Goal: Transaction & Acquisition: Purchase product/service

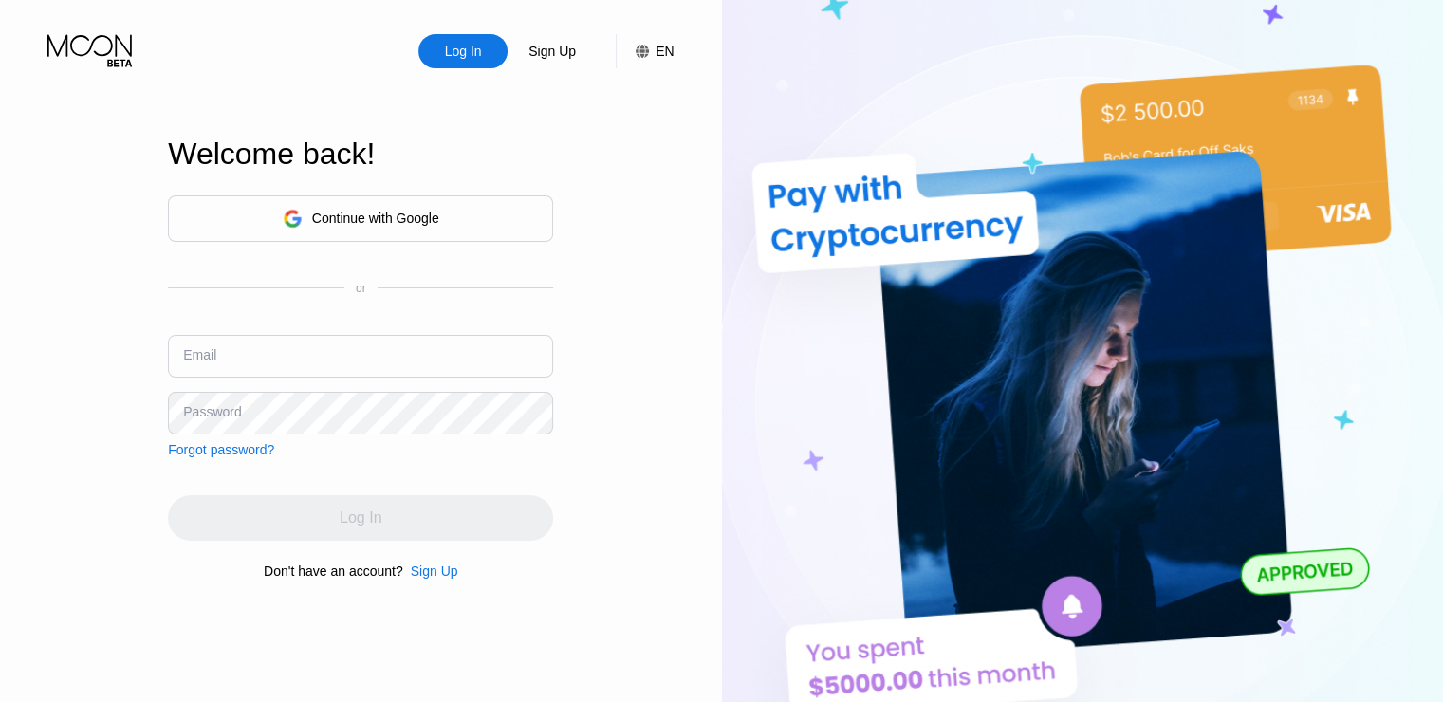
type input "gtavicecity.ru1999@mail.ru"
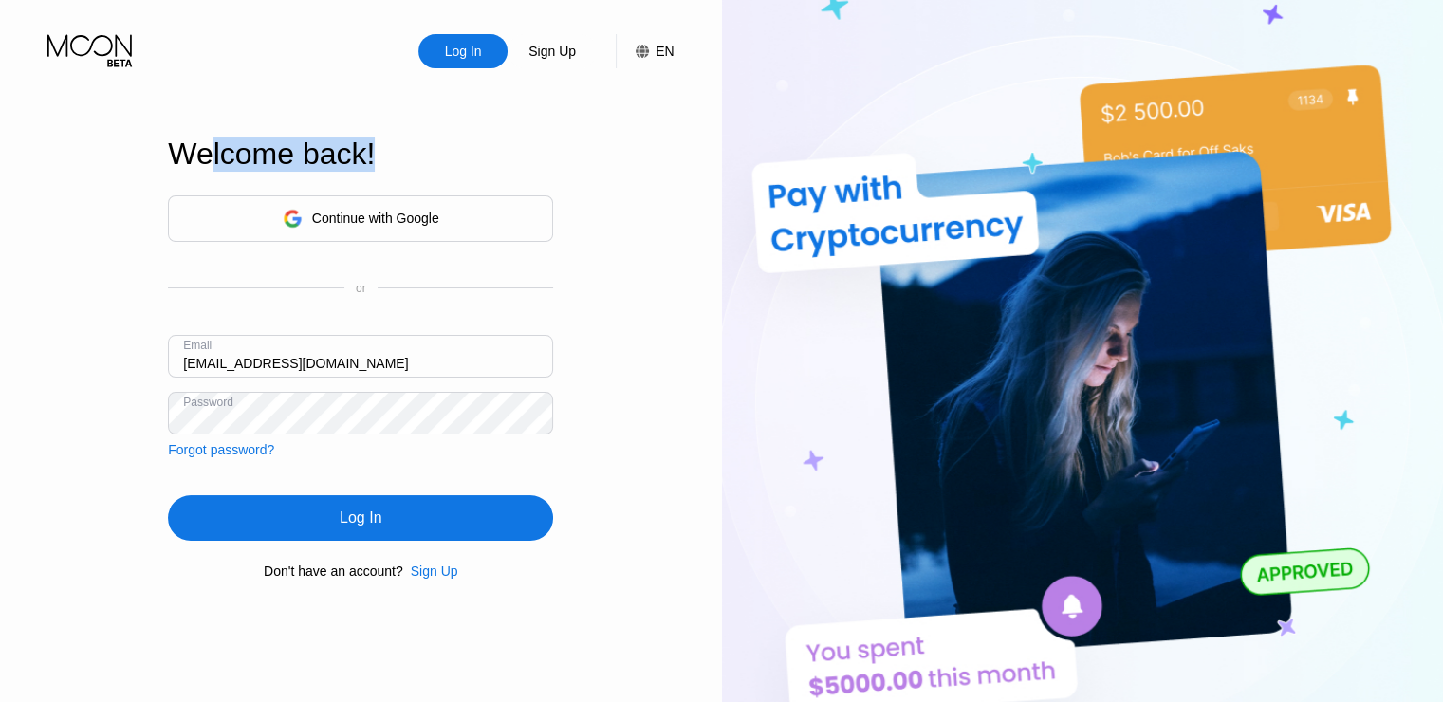
drag, startPoint x: 391, startPoint y: 159, endPoint x: 207, endPoint y: 175, distance: 184.7
click at [207, 175] on div "Welcome back!" at bounding box center [360, 166] width 385 height 58
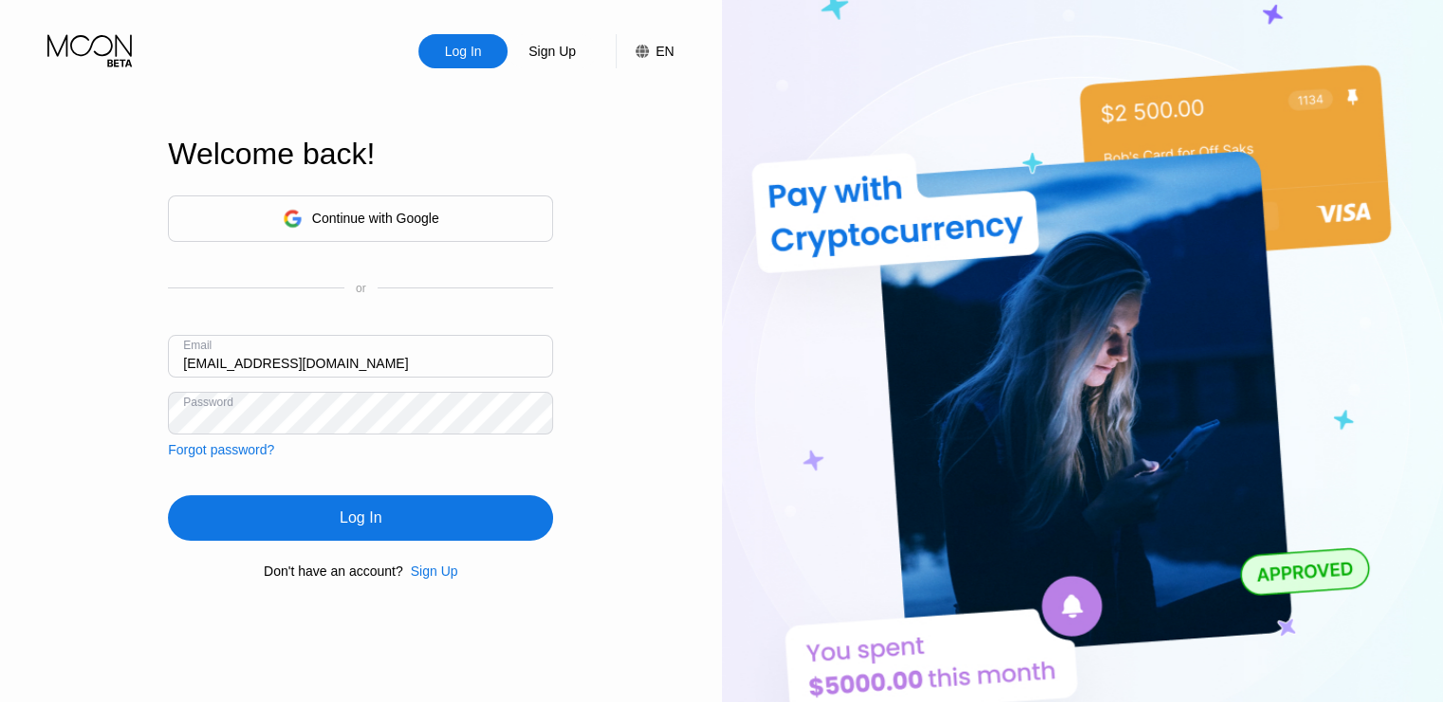
click at [171, 152] on div "Welcome back!" at bounding box center [360, 154] width 385 height 35
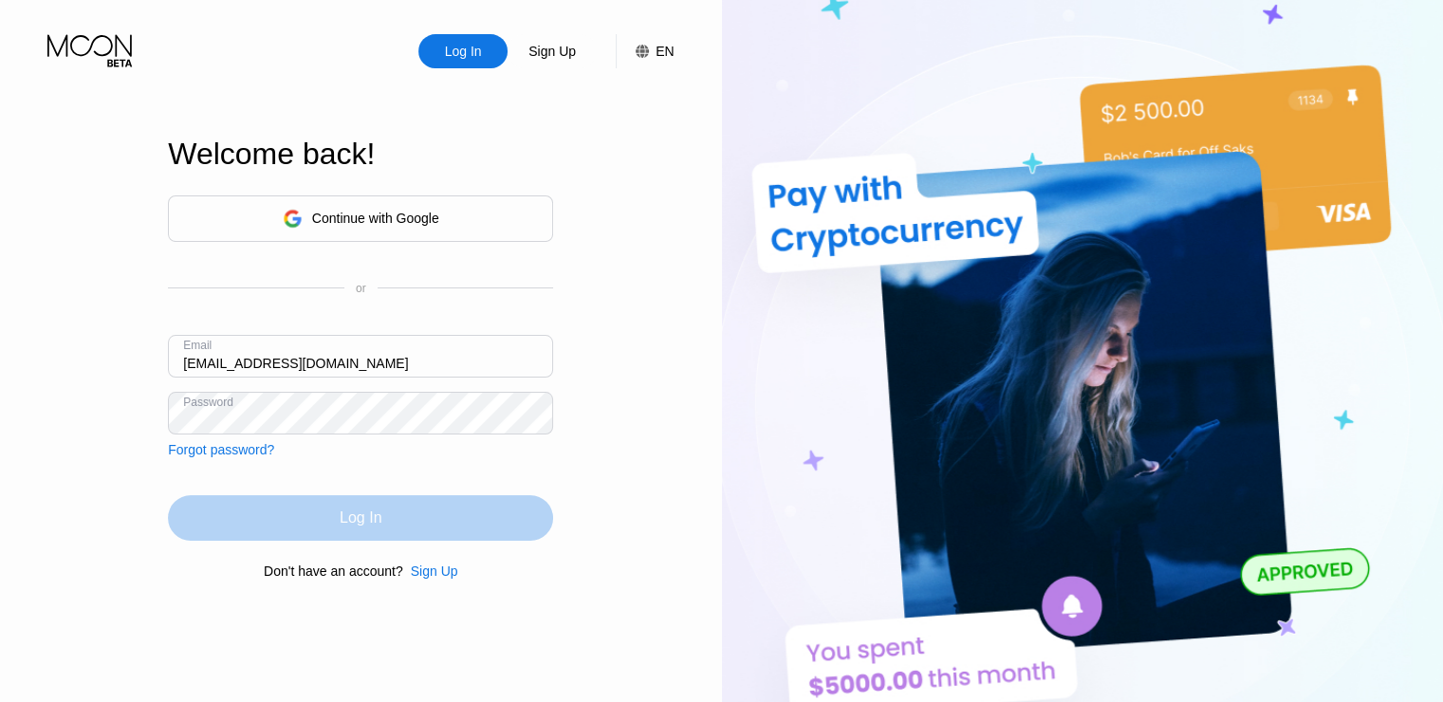
click at [353, 528] on div "Log In" at bounding box center [361, 518] width 42 height 19
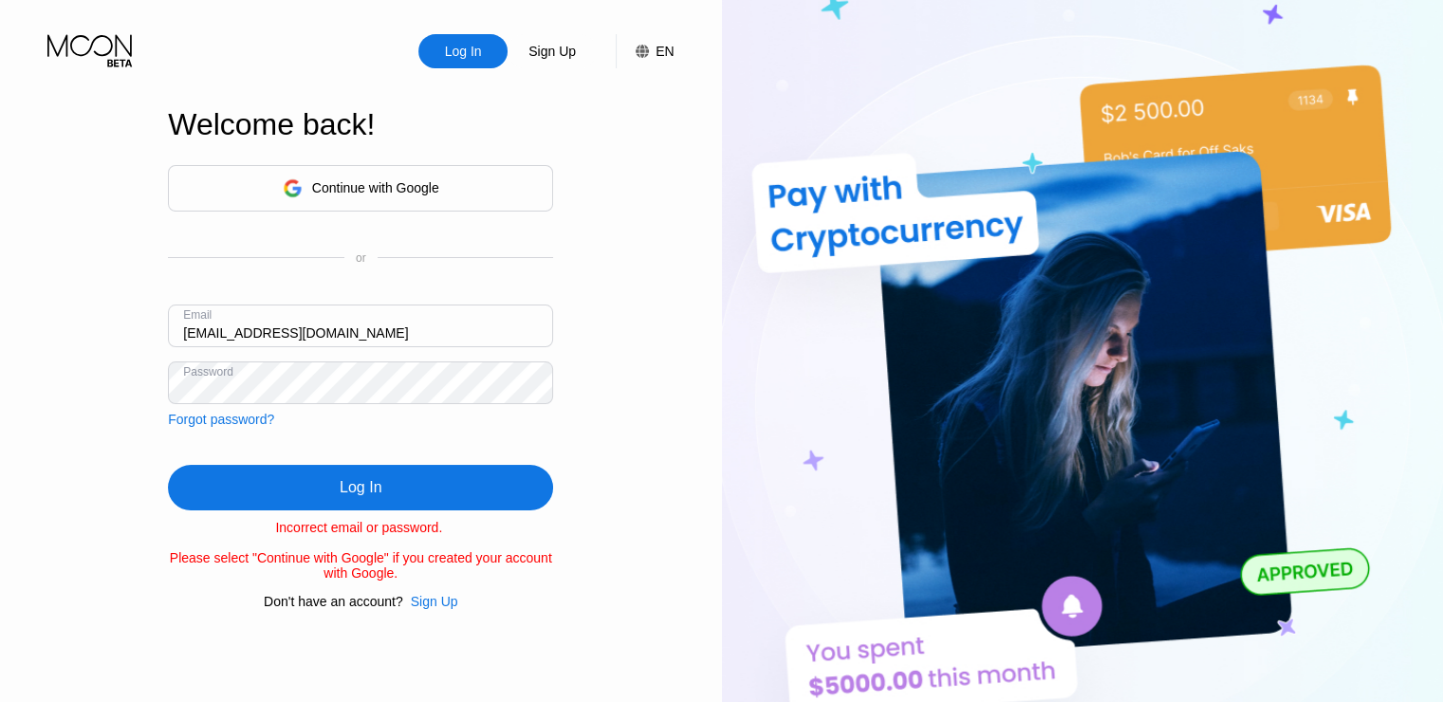
click at [421, 311] on input "gtavicecity.ru1999@mail.ru" at bounding box center [360, 326] width 385 height 43
click at [418, 196] on div "Continue with Google" at bounding box center [360, 188] width 385 height 46
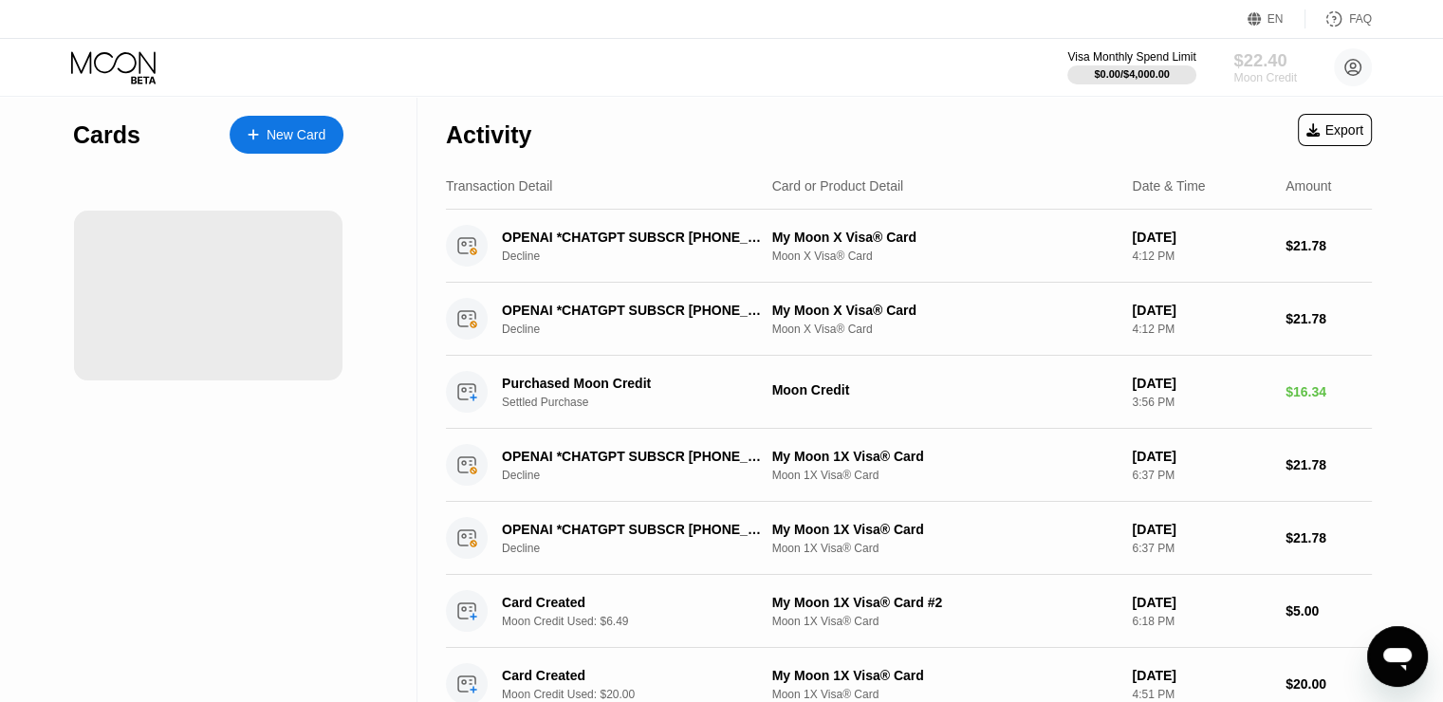
click at [1275, 58] on div "$22.40" at bounding box center [1265, 60] width 64 height 20
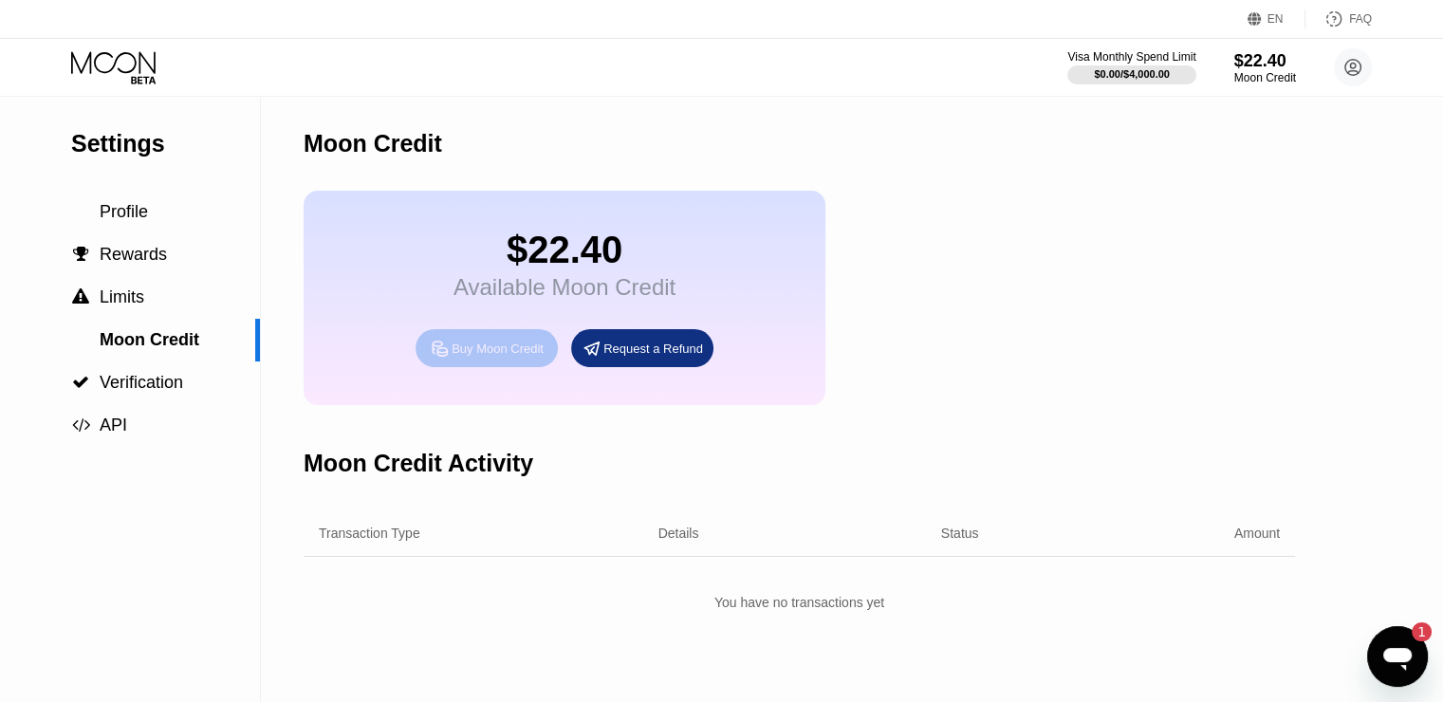
click at [472, 357] on div "Buy Moon Credit" at bounding box center [498, 349] width 92 height 16
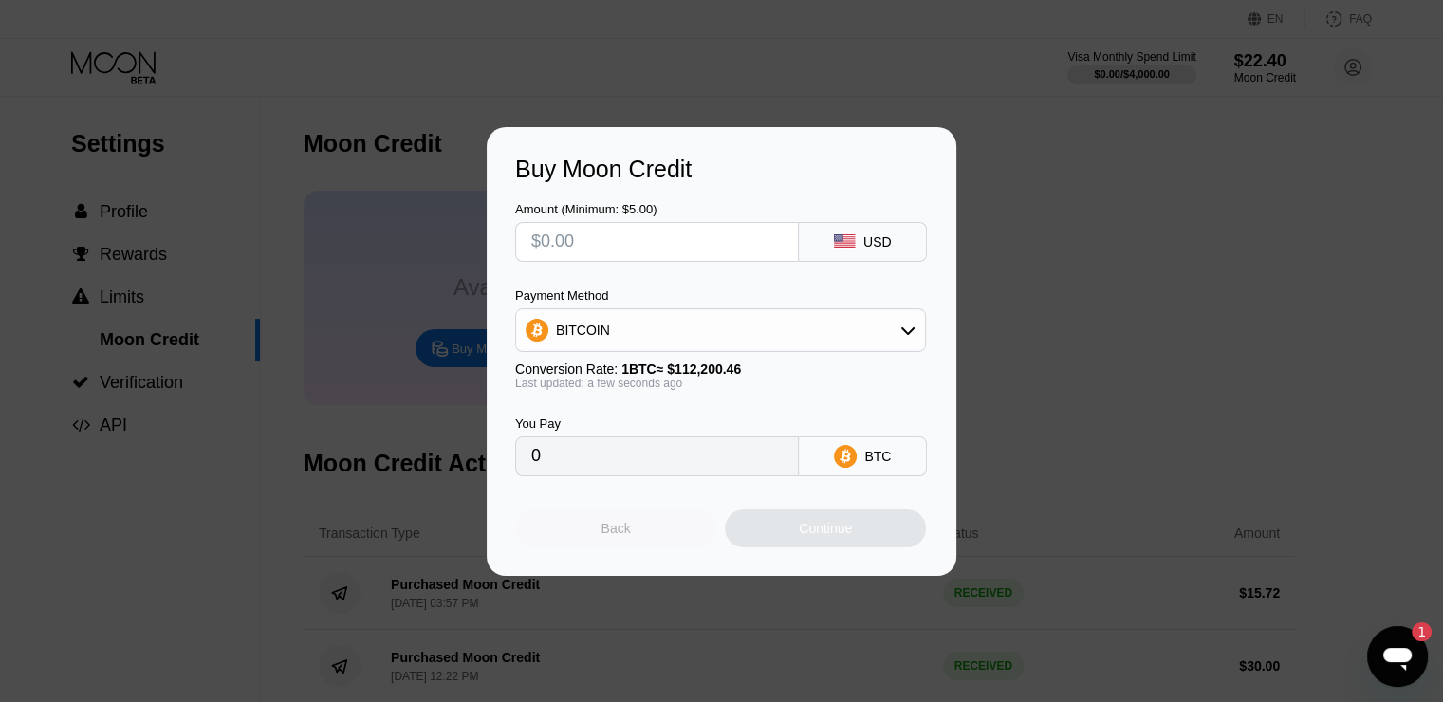
click at [604, 547] on div "Back" at bounding box center [615, 529] width 201 height 38
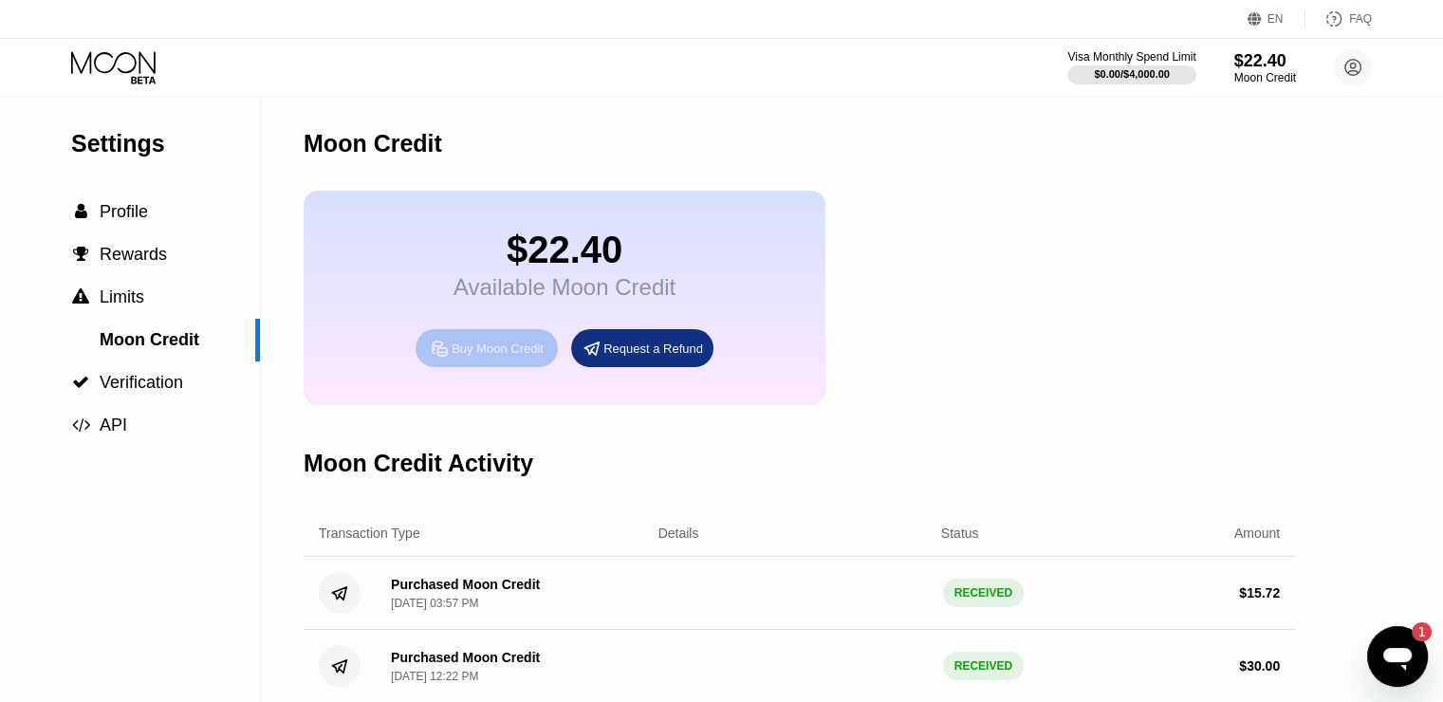
click at [539, 353] on div "Buy Moon Credit" at bounding box center [487, 348] width 142 height 38
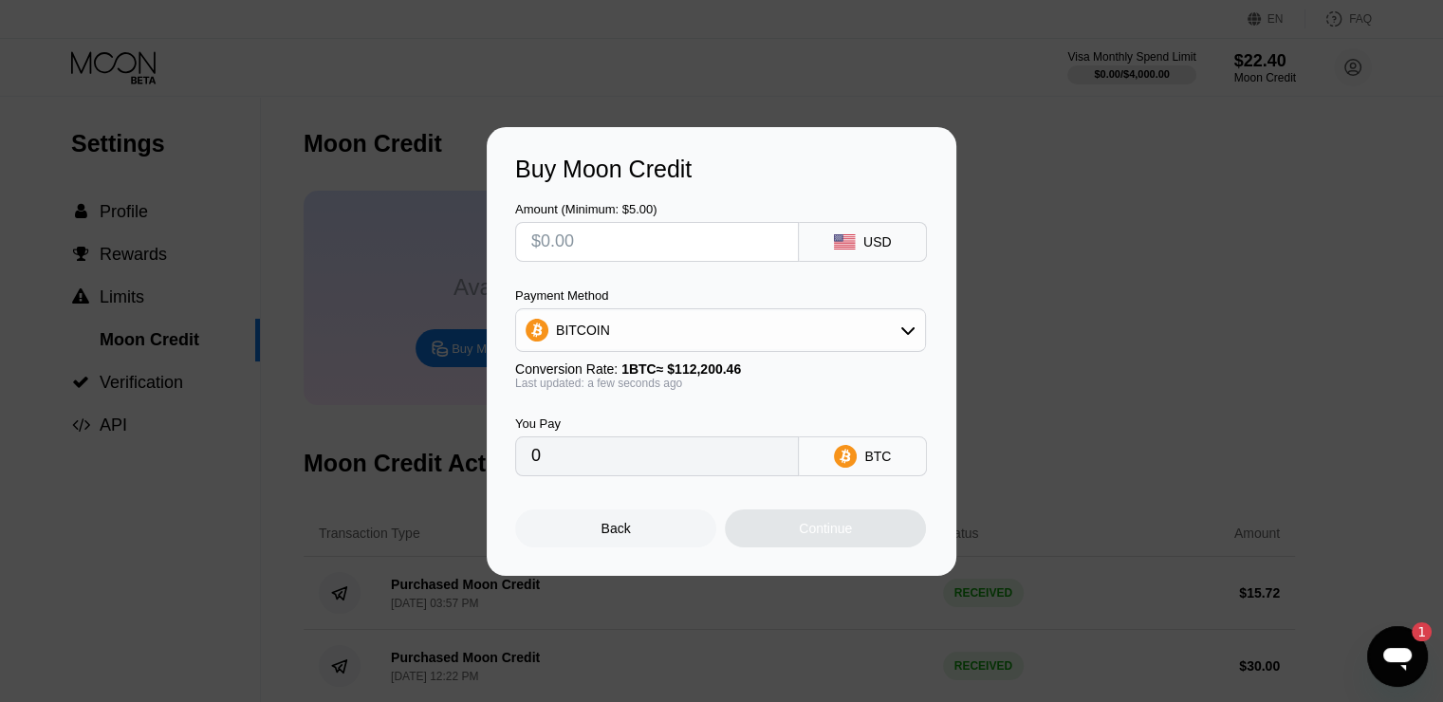
click at [682, 257] on input "text" at bounding box center [656, 242] width 251 height 38
type input "$5"
type input "0.00004457"
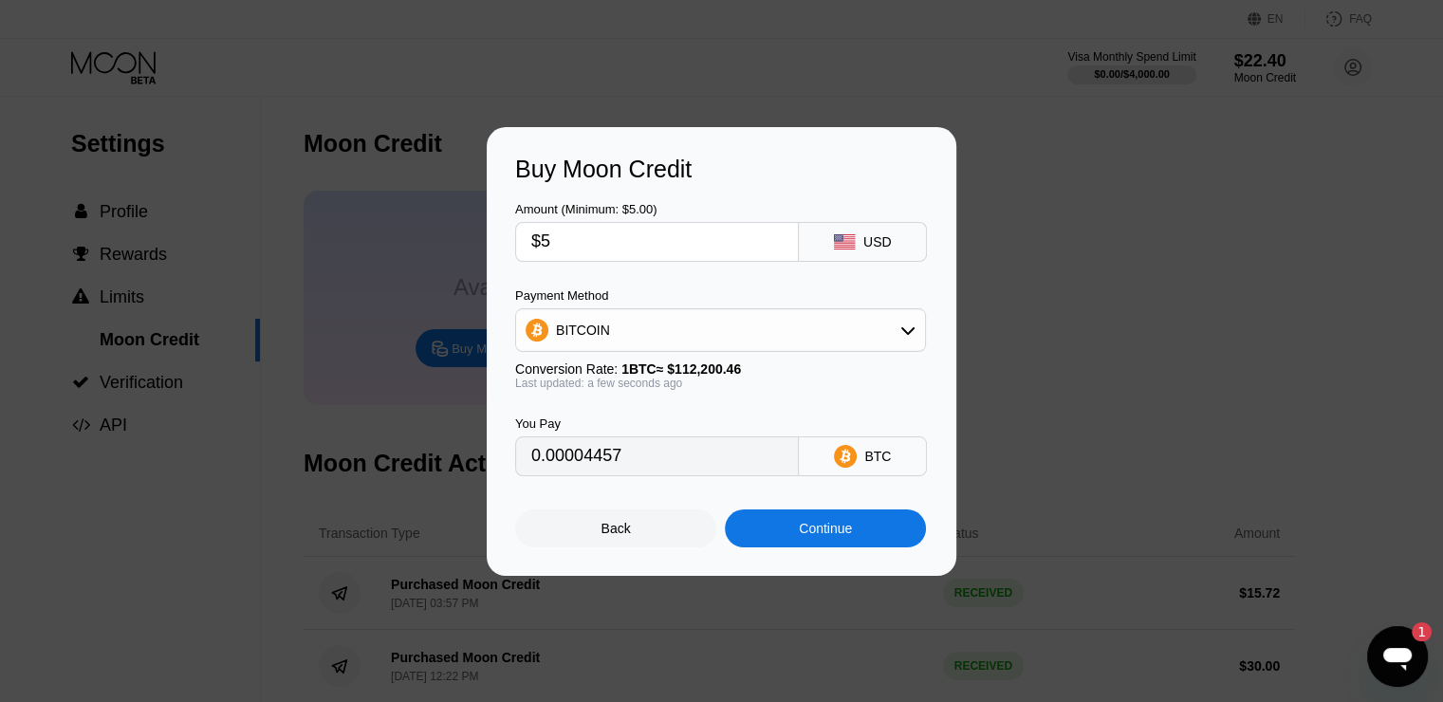
type input "$5"
drag, startPoint x: 868, startPoint y: 306, endPoint x: 862, endPoint y: 319, distance: 14.0
click at [862, 319] on div "Payment Method BITCOIN" at bounding box center [720, 320] width 411 height 64
click at [862, 319] on div "BITCOIN" at bounding box center [720, 330] width 409 height 38
click at [785, 418] on div "USDT on TRON" at bounding box center [732, 424] width 358 height 15
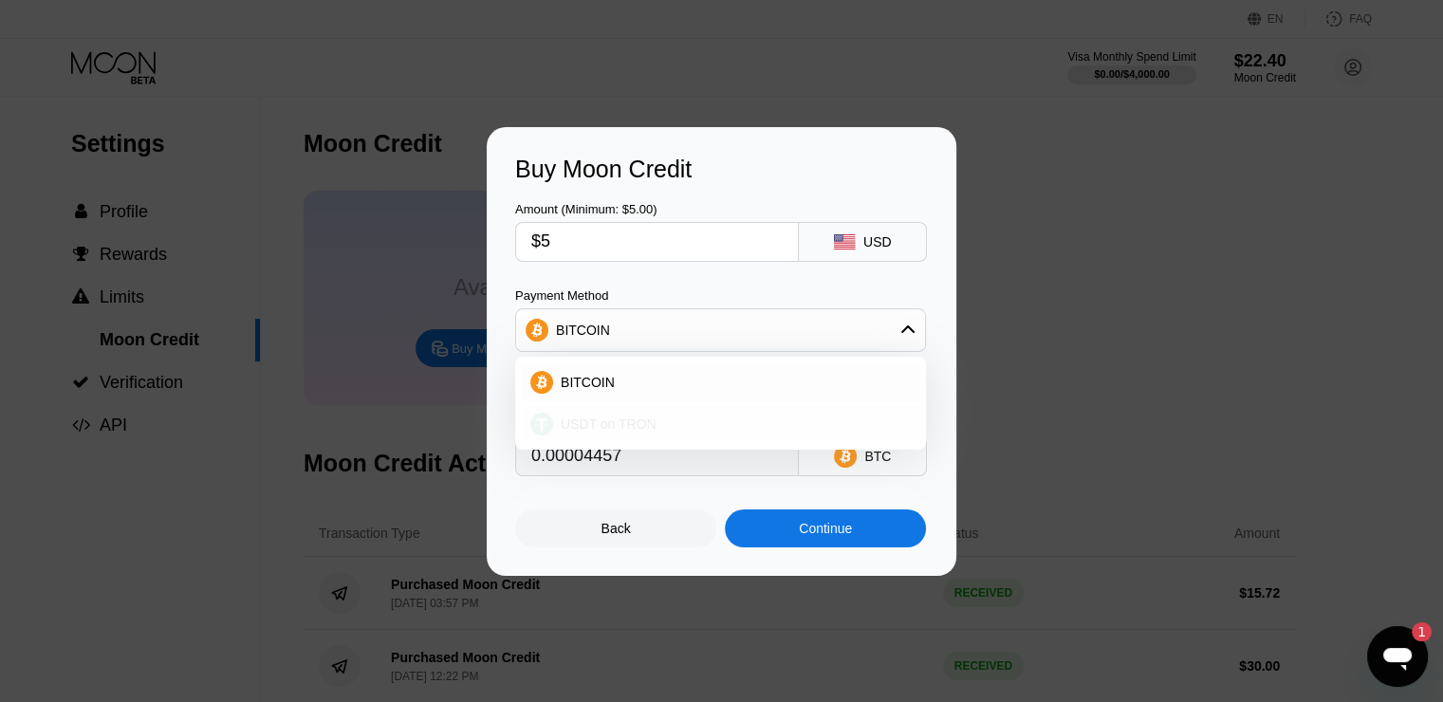
type input "5.05"
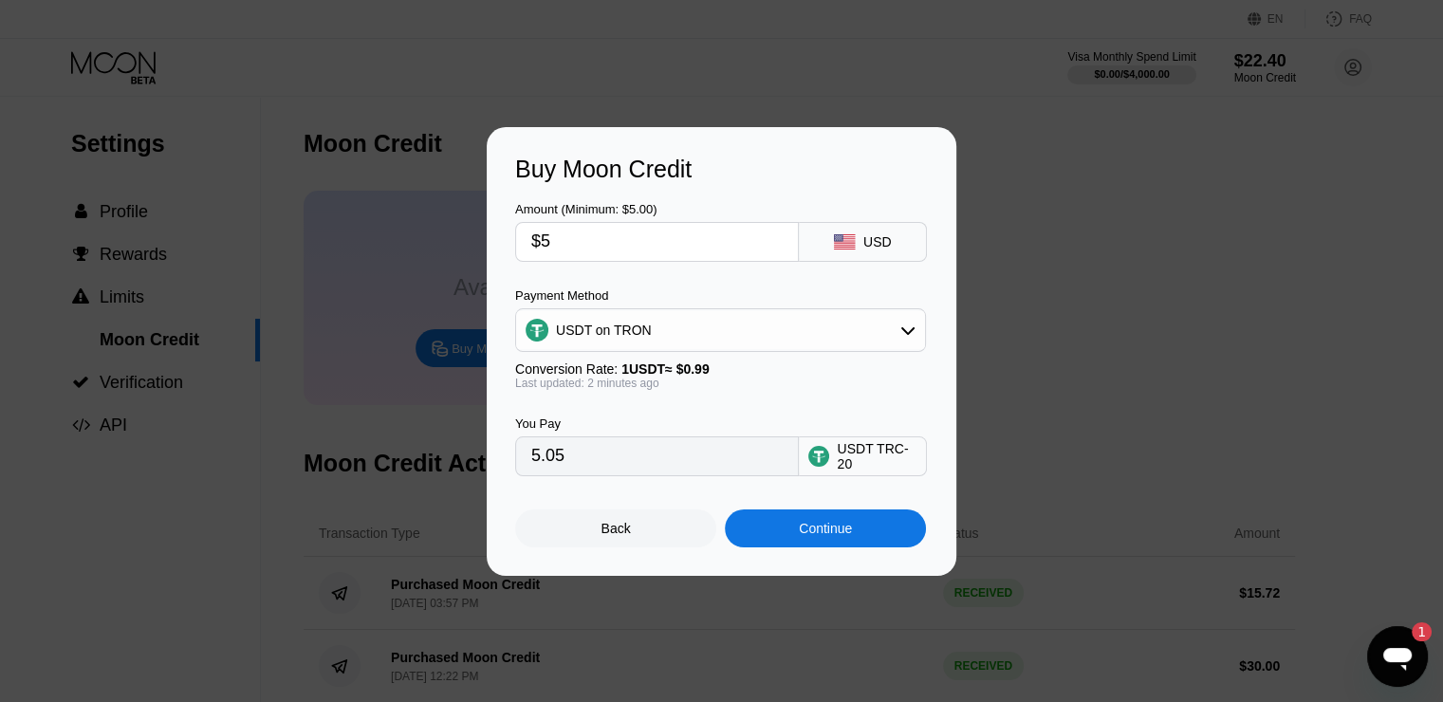
click at [926, 485] on div "Back Continue" at bounding box center [721, 511] width 413 height 71
click at [782, 524] on div "Continue" at bounding box center [825, 529] width 201 height 38
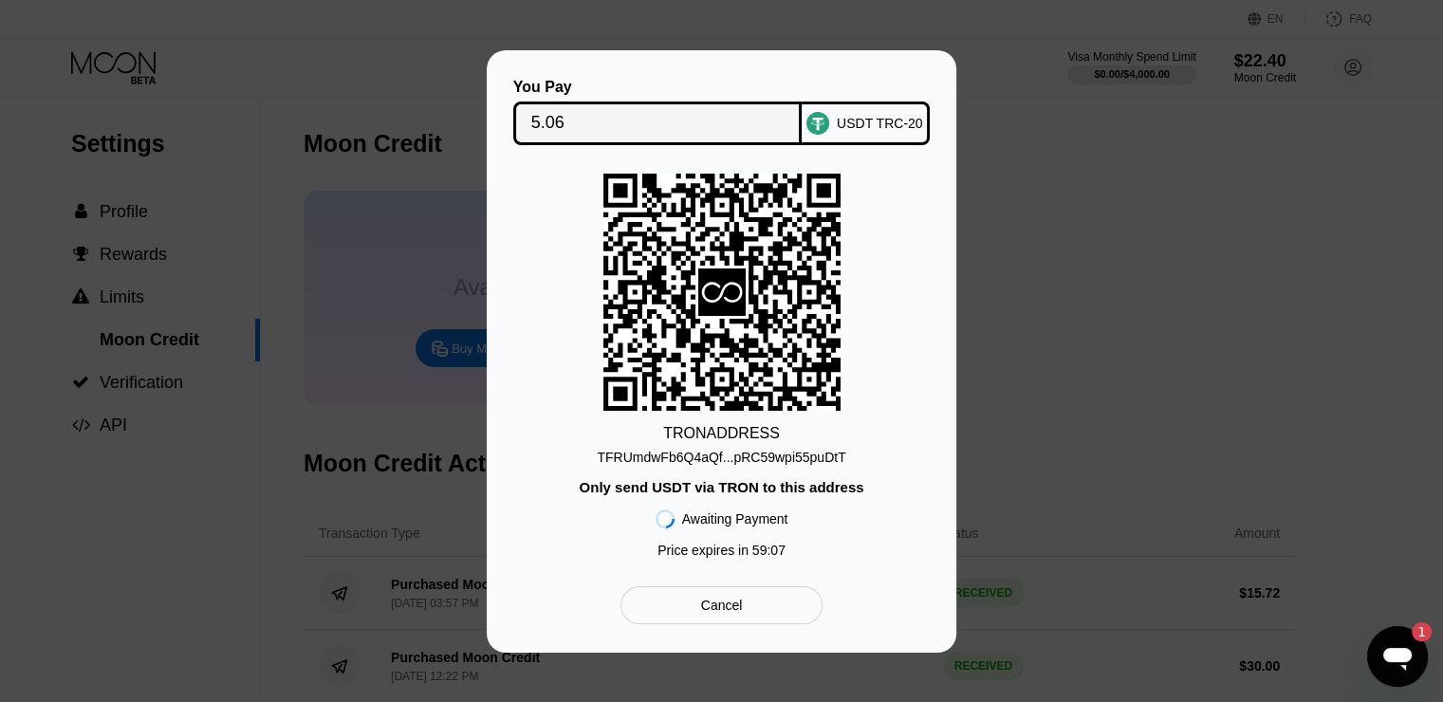
click at [780, 459] on div "TFRUmdwFb6Q4aQf...pRC59wpi55puDtT" at bounding box center [721, 457] width 249 height 15
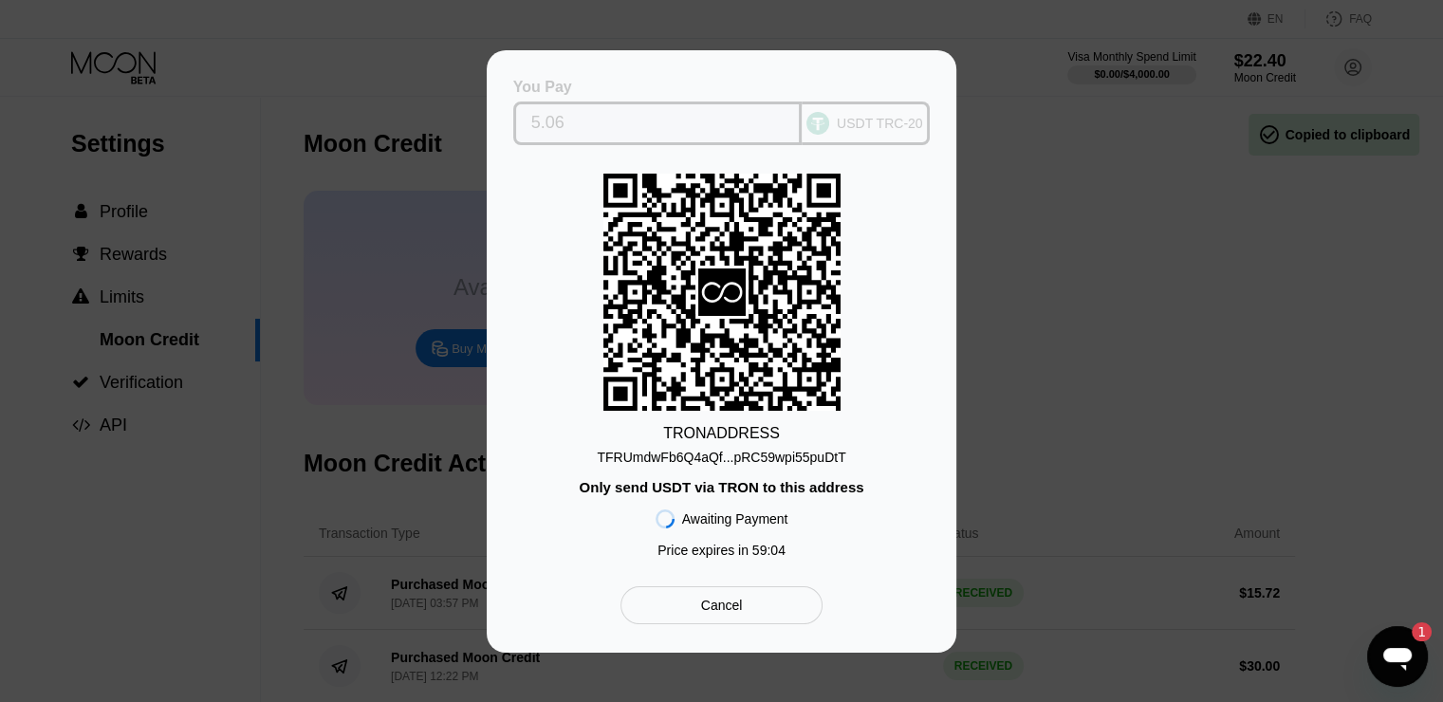
click at [877, 119] on div "USDT TRC-20" at bounding box center [880, 123] width 86 height 15
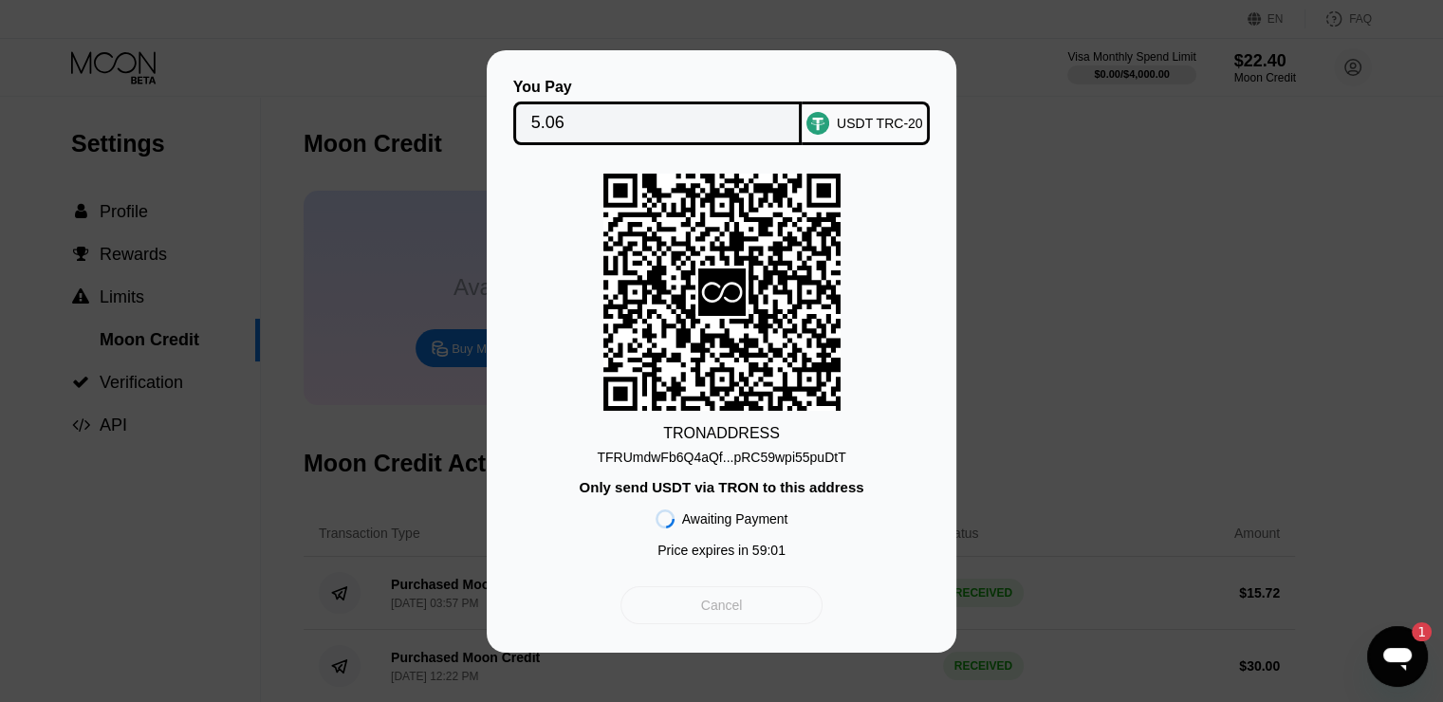
click at [731, 598] on div "Cancel" at bounding box center [722, 605] width 202 height 38
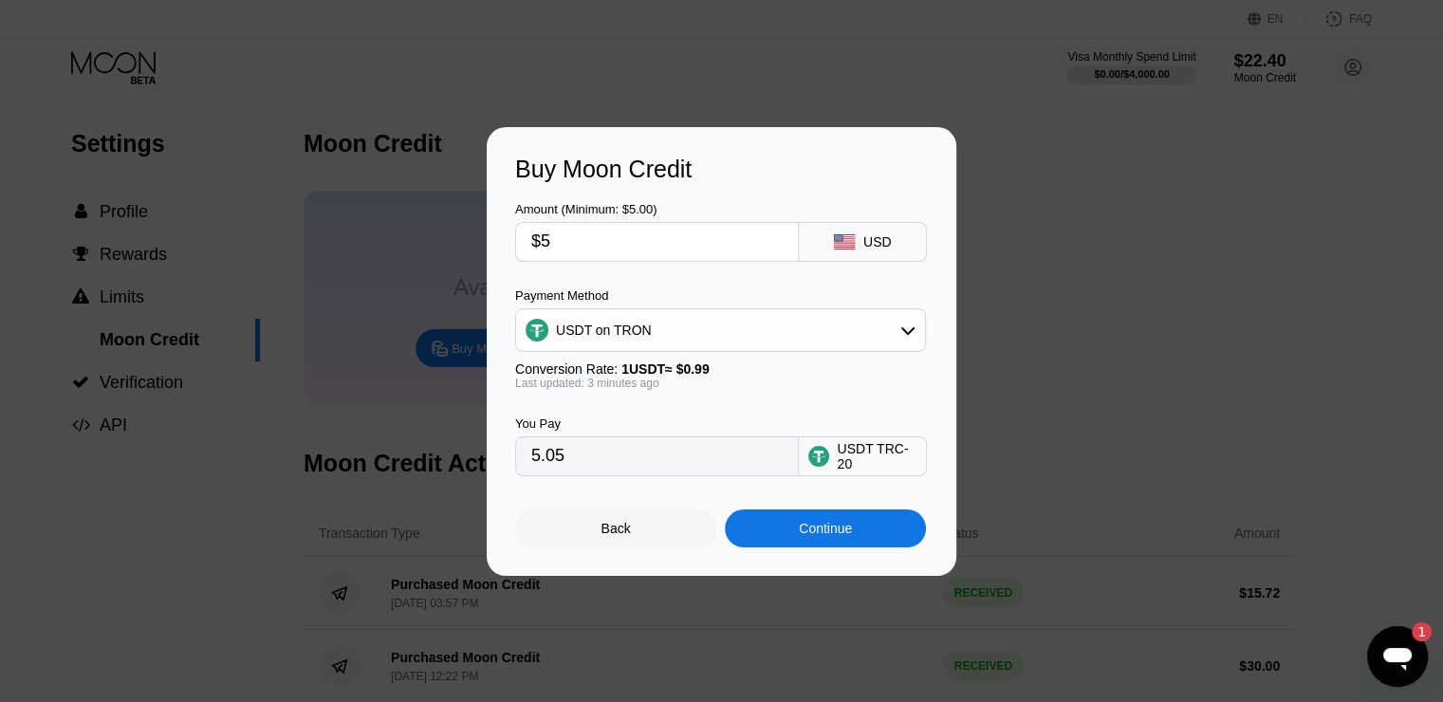
click at [857, 464] on div "USDT TRC-20" at bounding box center [877, 456] width 80 height 30
click at [878, 333] on div "USDT on TRON" at bounding box center [720, 330] width 409 height 38
click at [822, 382] on div "BITCOIN" at bounding box center [732, 382] width 358 height 15
type input "0.00004464"
click at [793, 521] on div "Continue" at bounding box center [825, 529] width 201 height 38
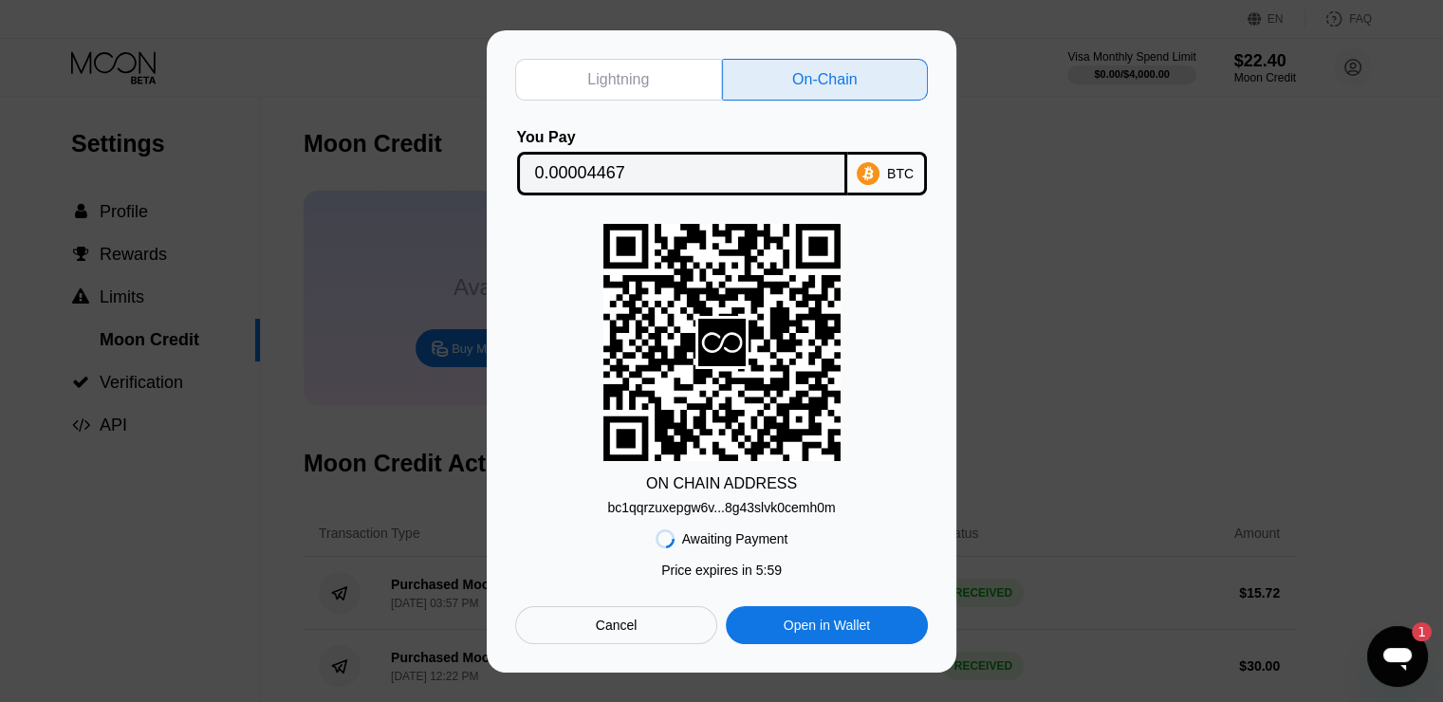
click at [782, 505] on div "bc1qqrzuxepgw6v...8g43slvk0cemh0m" at bounding box center [721, 507] width 228 height 15
click at [689, 88] on div "Lightning" at bounding box center [618, 80] width 207 height 42
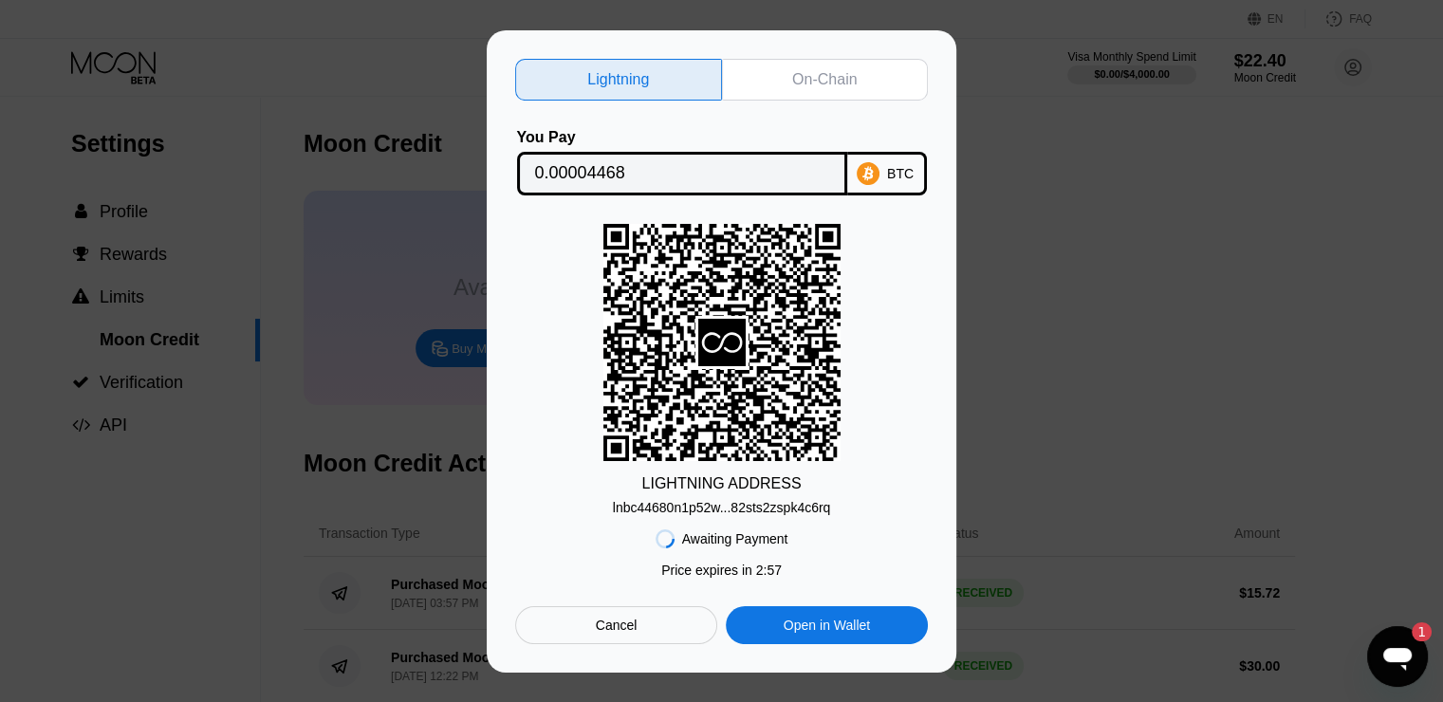
click at [806, 511] on div "lnbc44680n1p52w...82sts2zspk4c6rq" at bounding box center [722, 507] width 218 height 15
click at [944, 422] on div "Lightning On-Chain You Pay 0.00004468 BTC LIGHTNING ADDRESS lnbc44680n1p52w...8…" at bounding box center [722, 351] width 470 height 642
click at [744, 627] on div "Open in Wallet" at bounding box center [827, 625] width 202 height 38
click at [644, 622] on div "Cancel" at bounding box center [616, 625] width 202 height 38
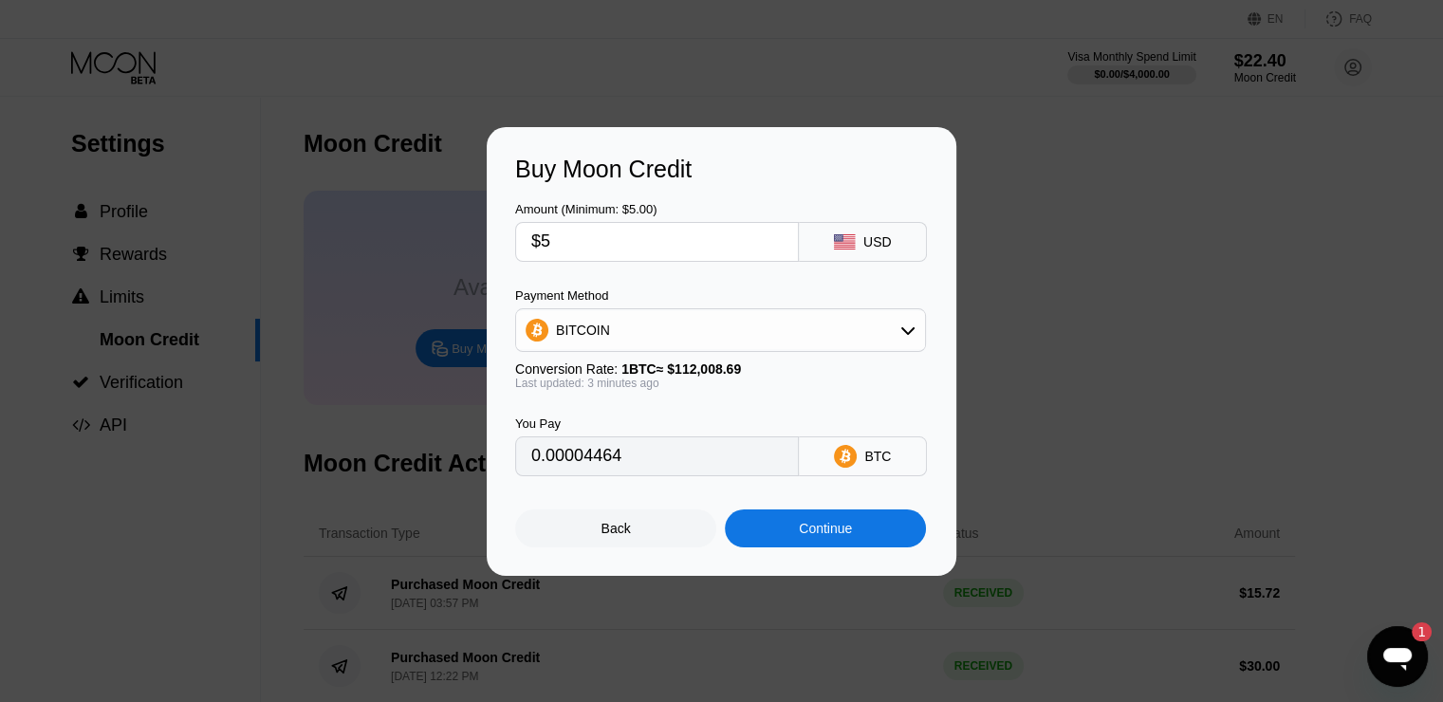
type input "0.00004463"
click at [736, 390] on div "Last updated: 3 minutes ago" at bounding box center [720, 383] width 411 height 13
click at [688, 523] on div "Back" at bounding box center [615, 529] width 201 height 38
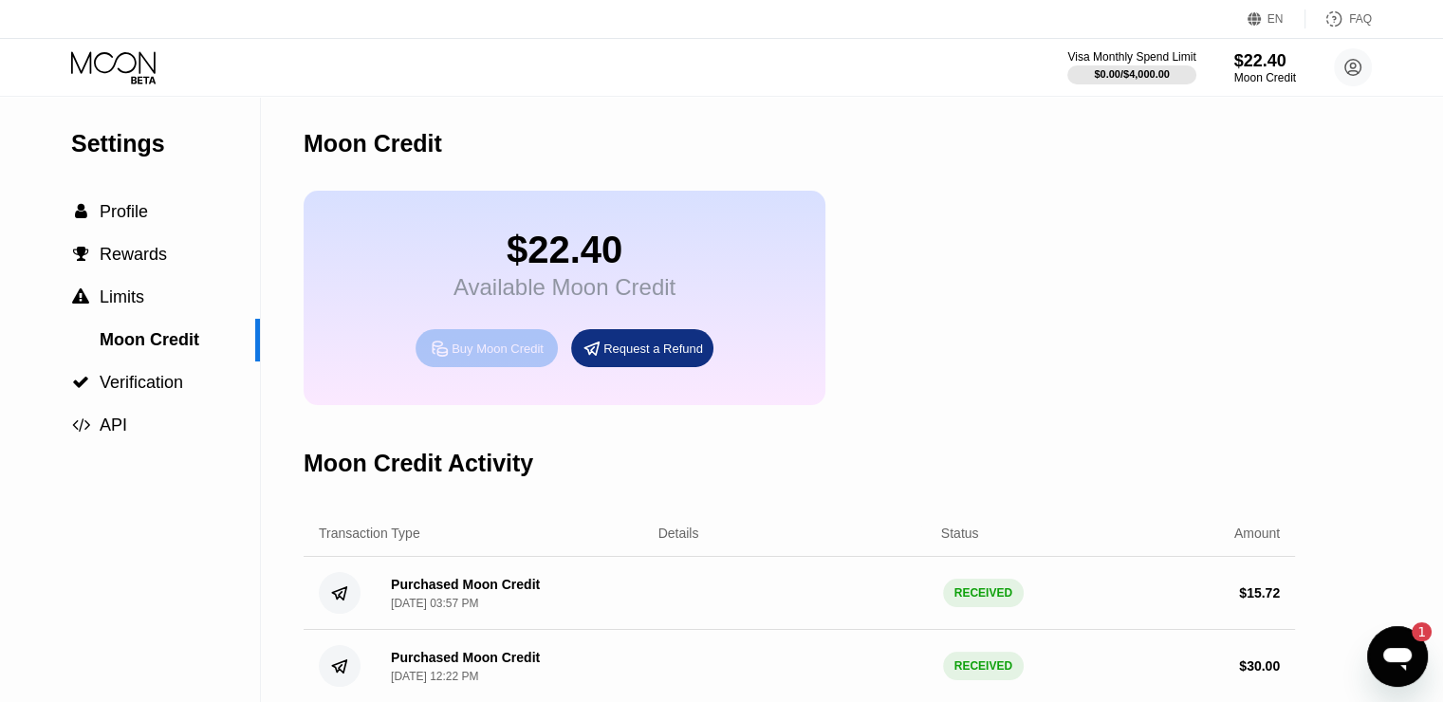
click at [529, 357] on div "Buy Moon Credit" at bounding box center [498, 349] width 92 height 16
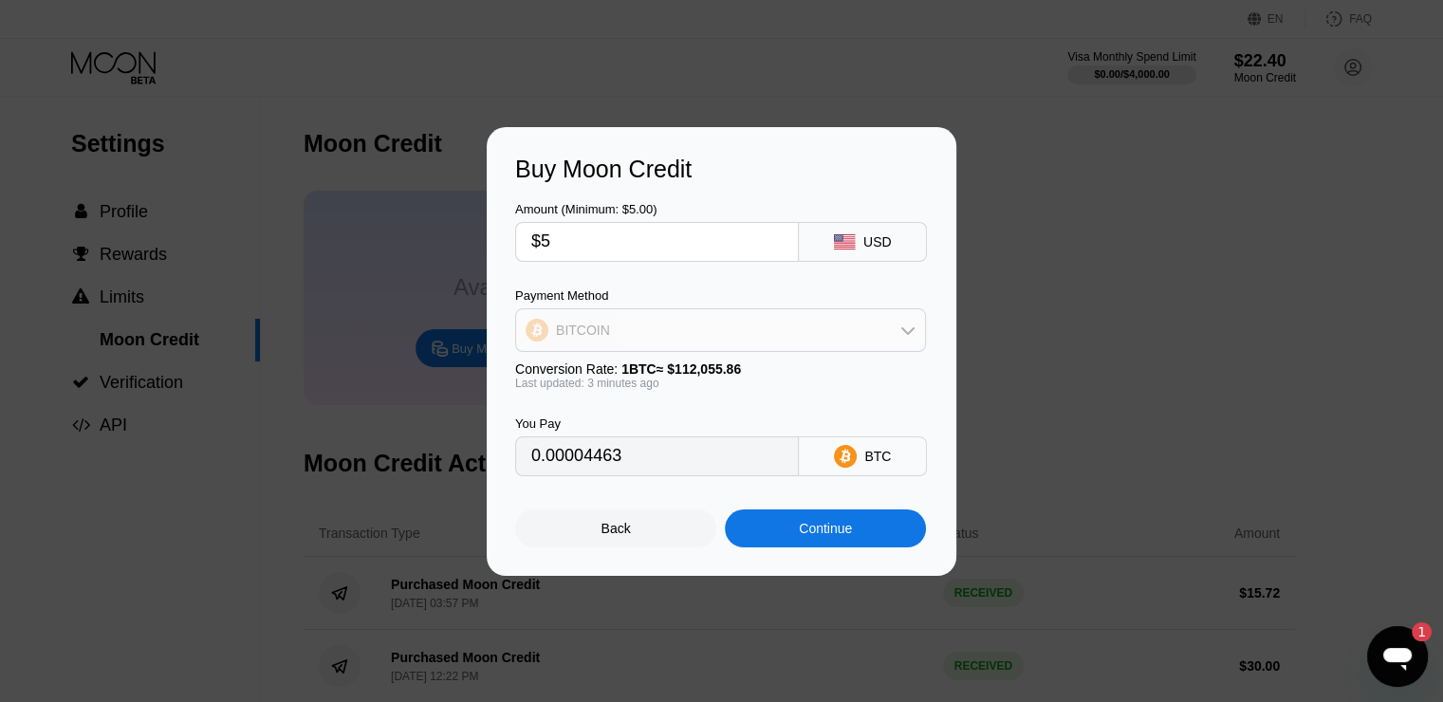
click at [793, 345] on div "BITCOIN" at bounding box center [720, 330] width 409 height 38
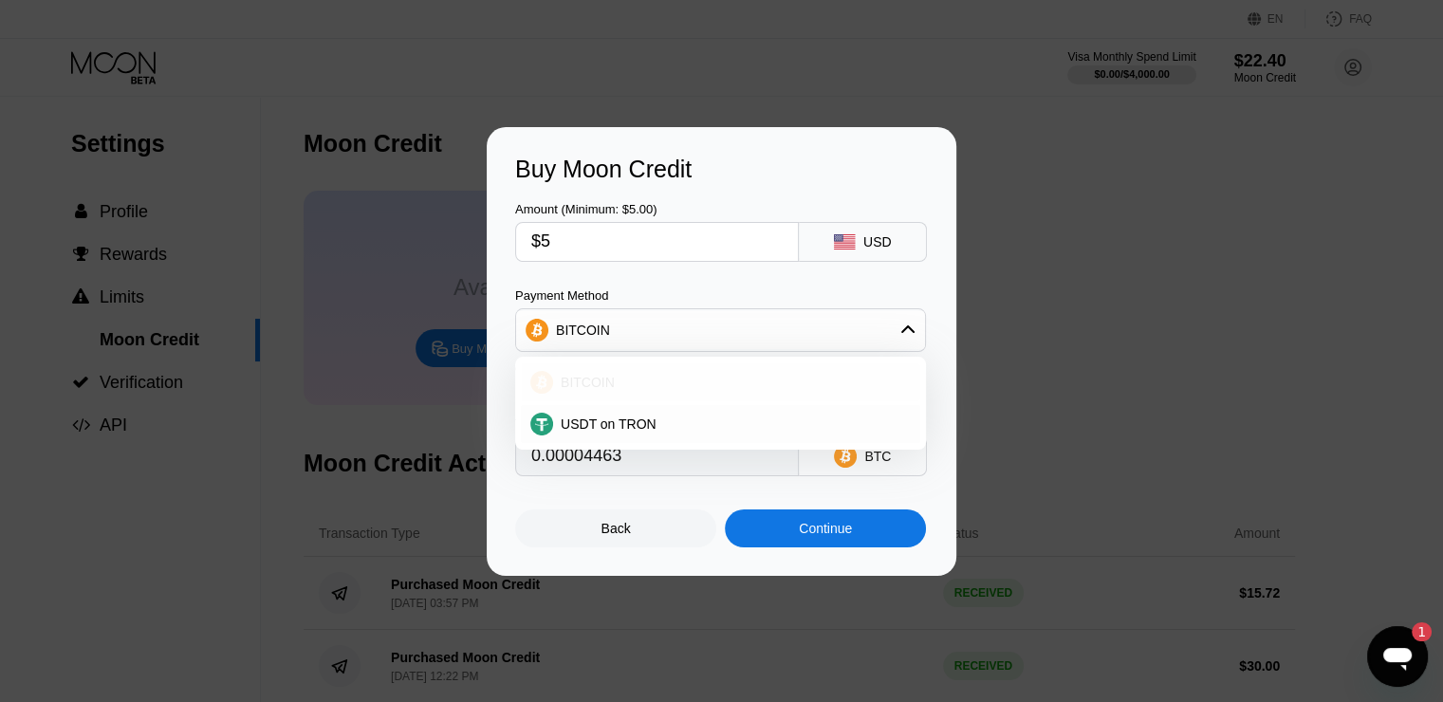
click at [763, 379] on div "BITCOIN" at bounding box center [732, 382] width 358 height 15
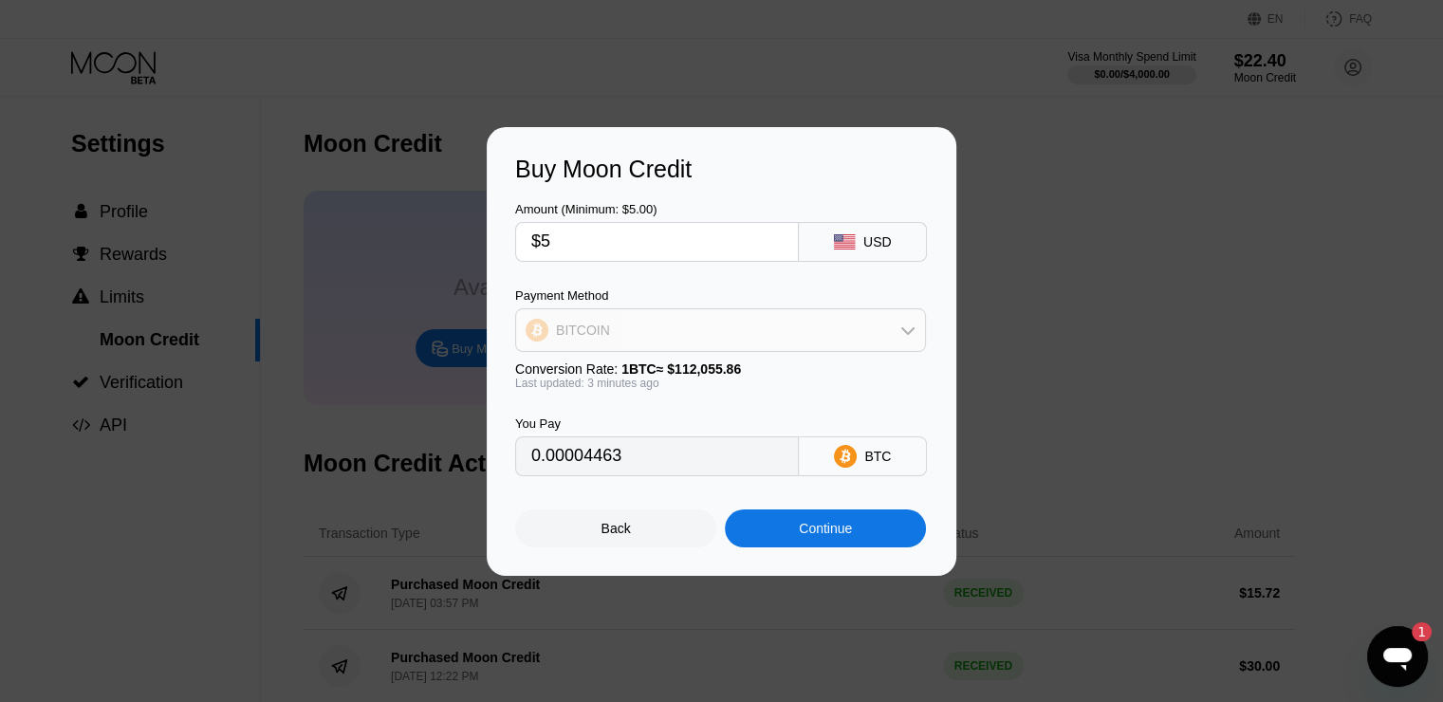
click at [769, 334] on div "BITCOIN" at bounding box center [720, 330] width 409 height 38
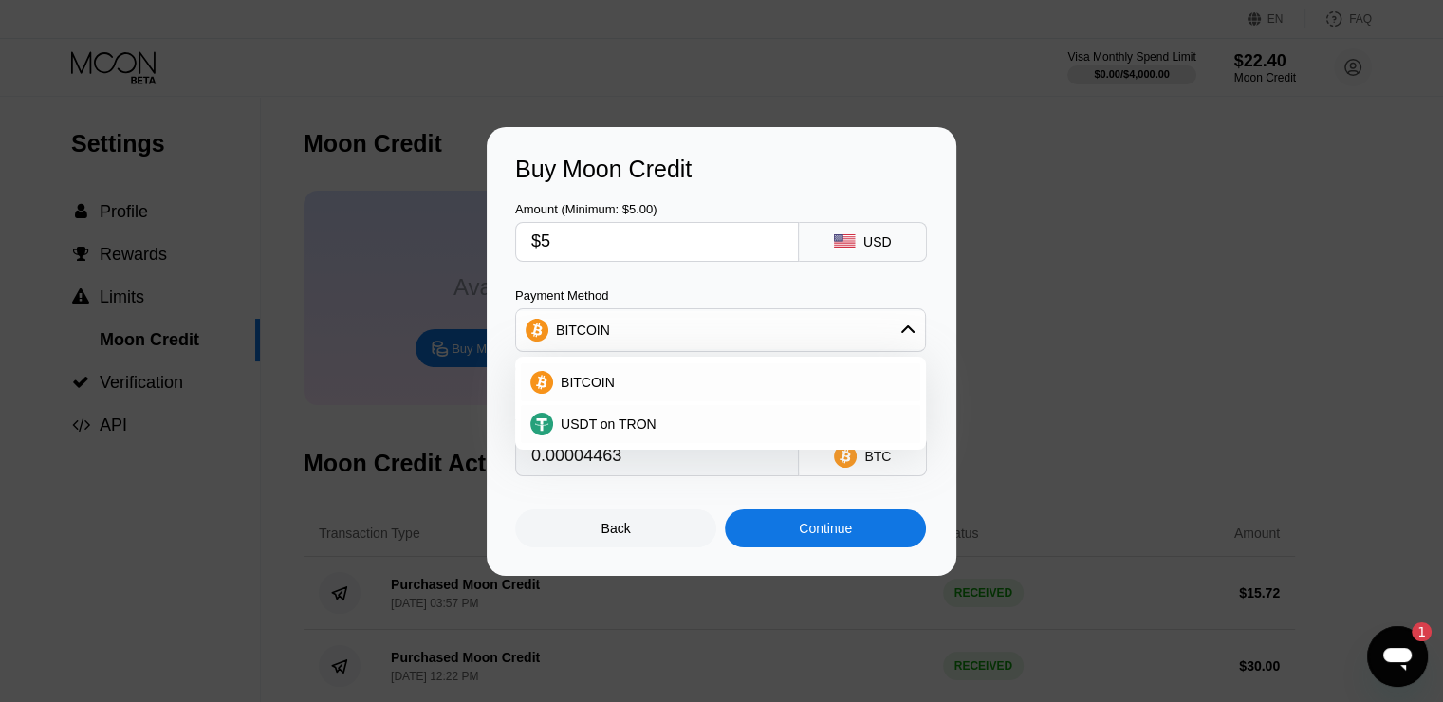
click at [727, 402] on div "BITCOIN" at bounding box center [720, 383] width 411 height 42
click at [715, 417] on div "USDT on TRON" at bounding box center [732, 424] width 358 height 15
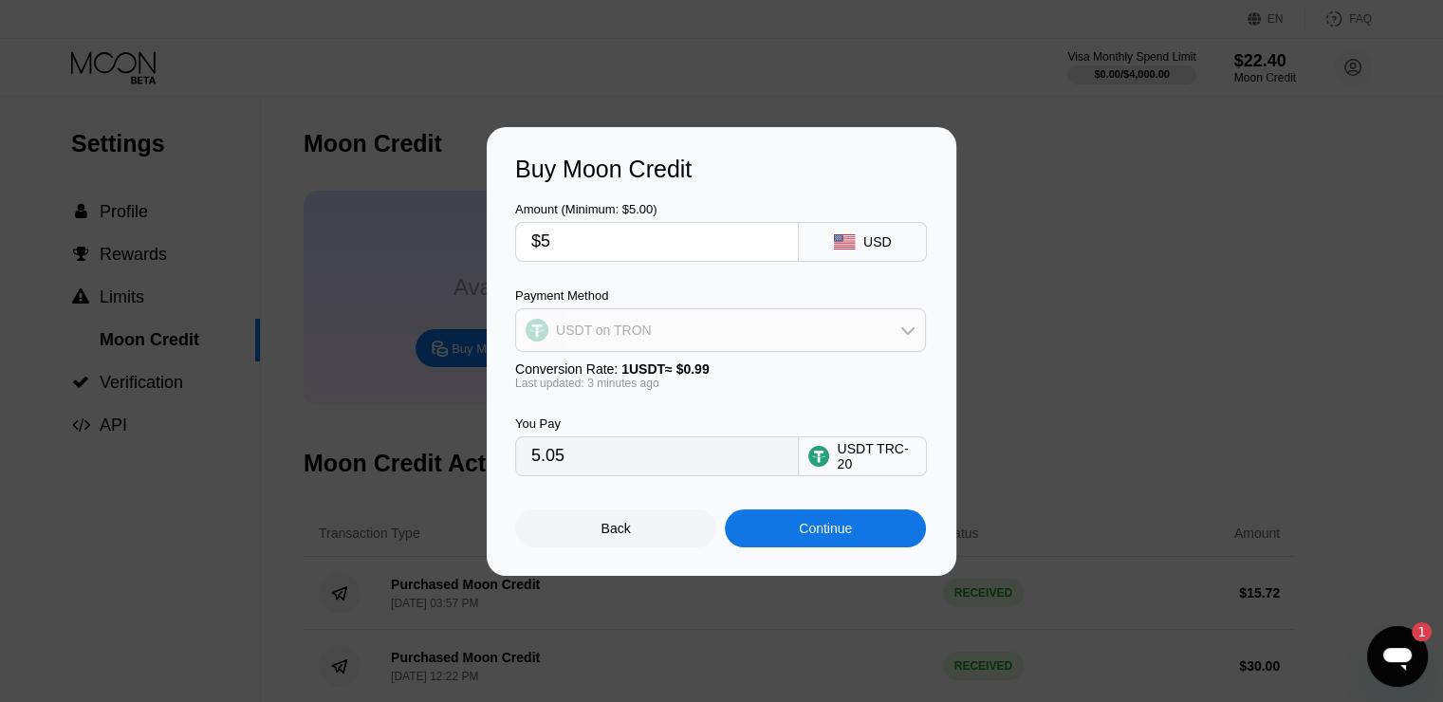
click at [783, 326] on div "USDT on TRON" at bounding box center [720, 330] width 409 height 38
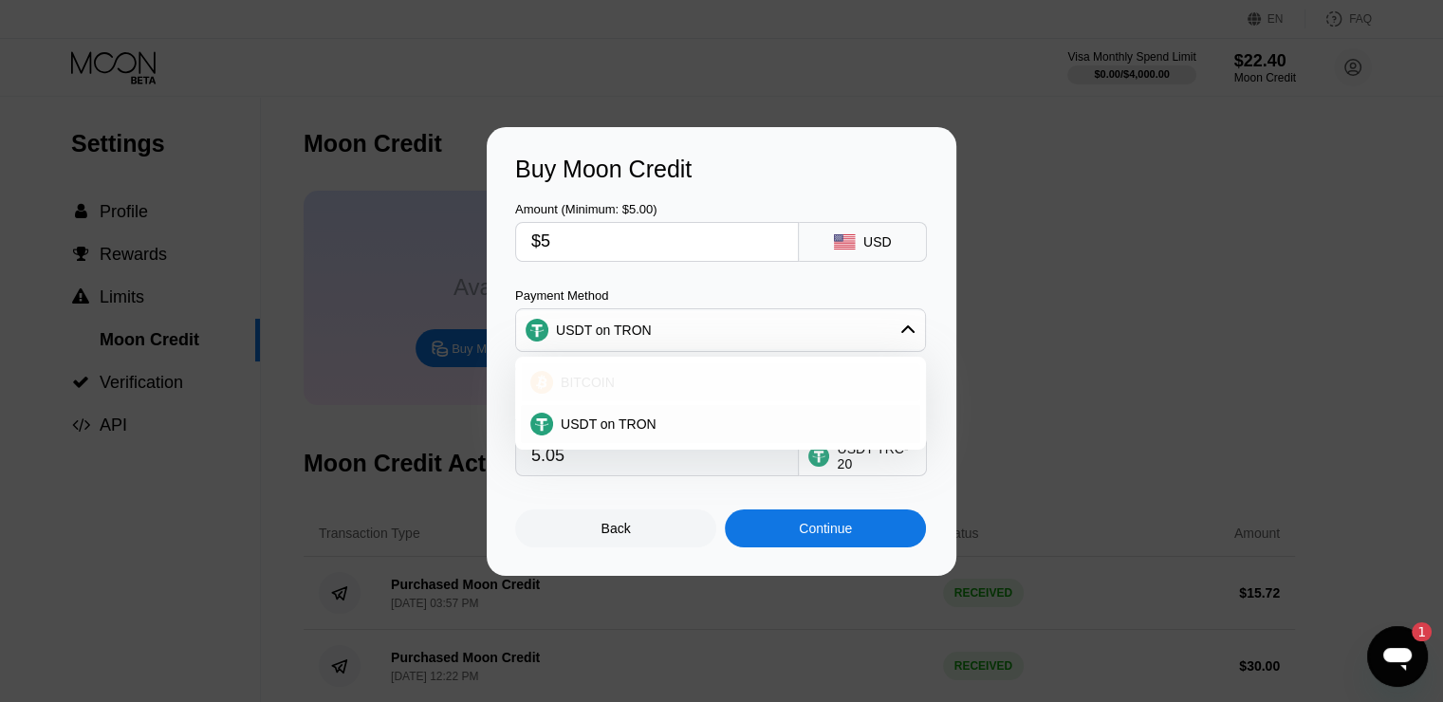
click at [744, 380] on div "BITCOIN" at bounding box center [732, 382] width 358 height 15
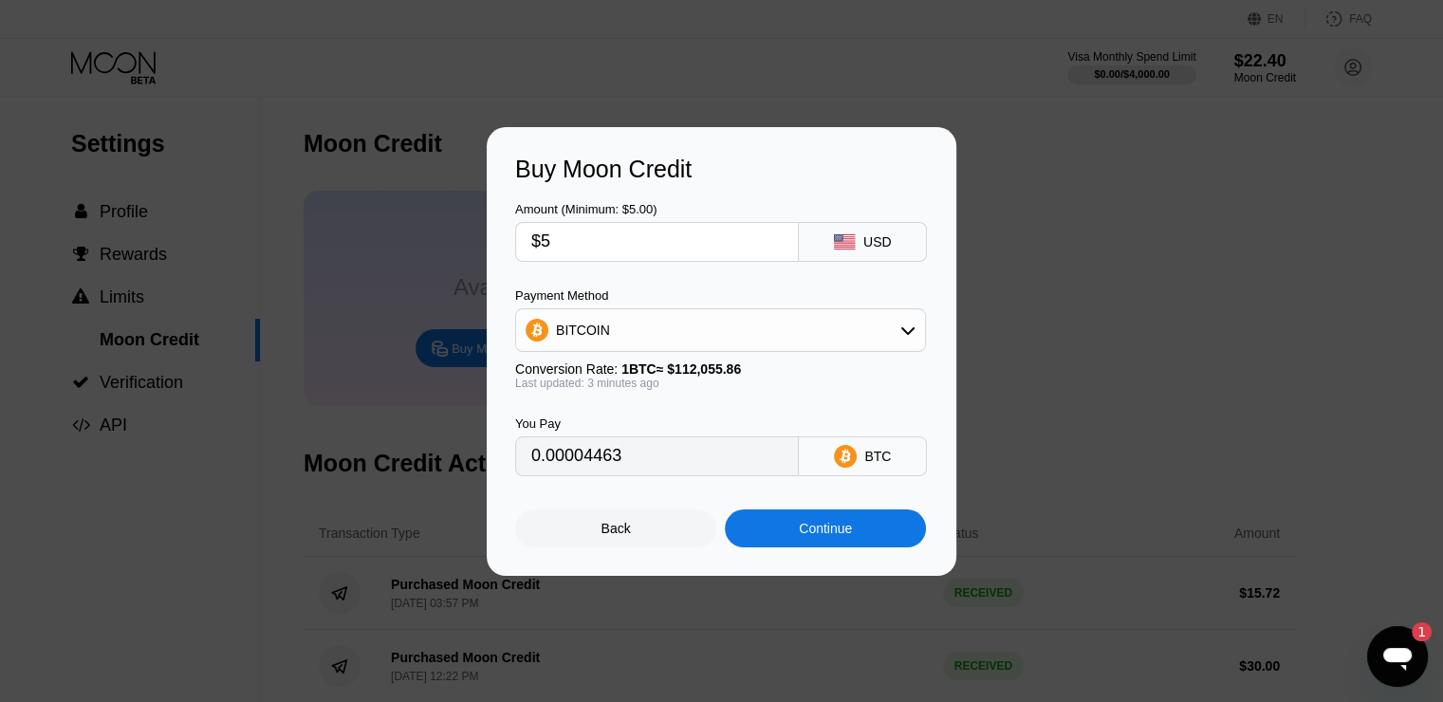
type input "0.00004461"
click at [837, 532] on div "Continue" at bounding box center [825, 528] width 53 height 15
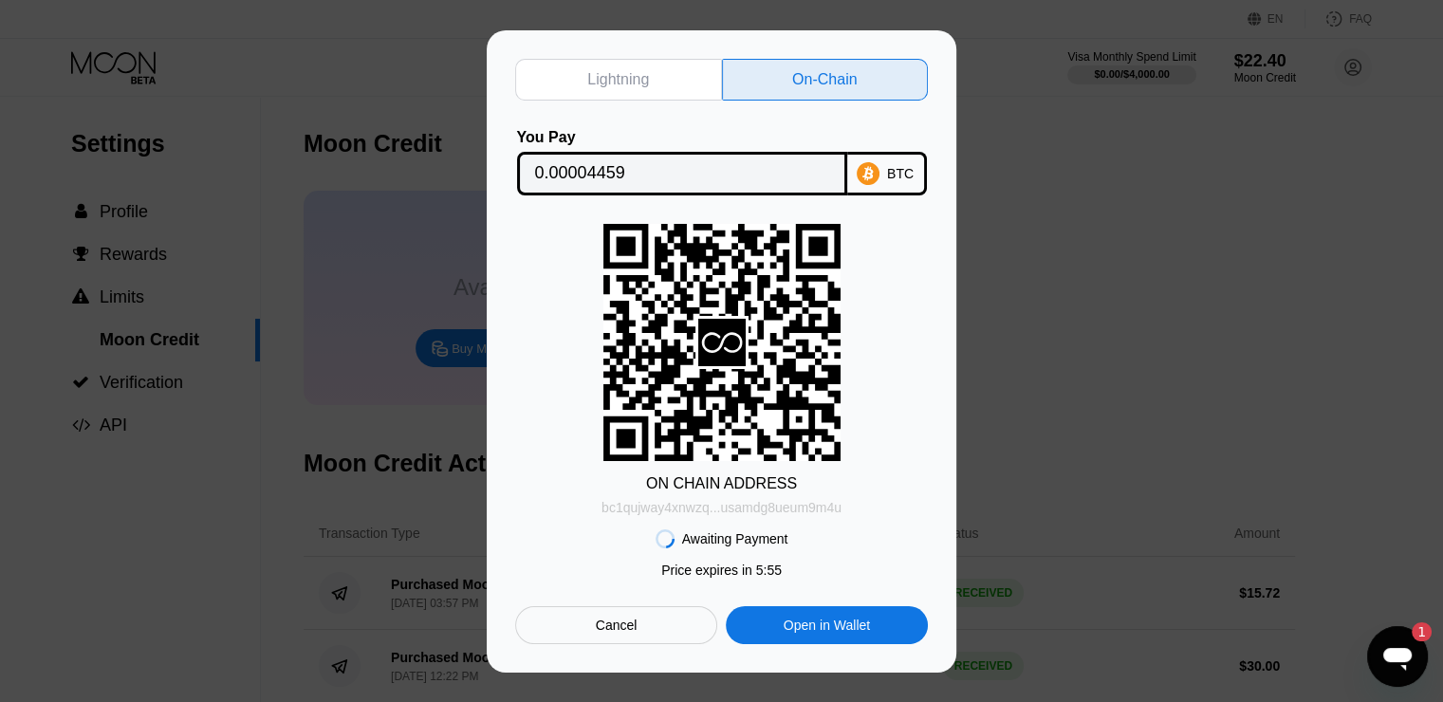
click at [799, 510] on div "bc1qujway4xnwzq...usamdg8ueum9m4u" at bounding box center [722, 507] width 240 height 15
click at [659, 70] on div "Lightning" at bounding box center [618, 80] width 207 height 42
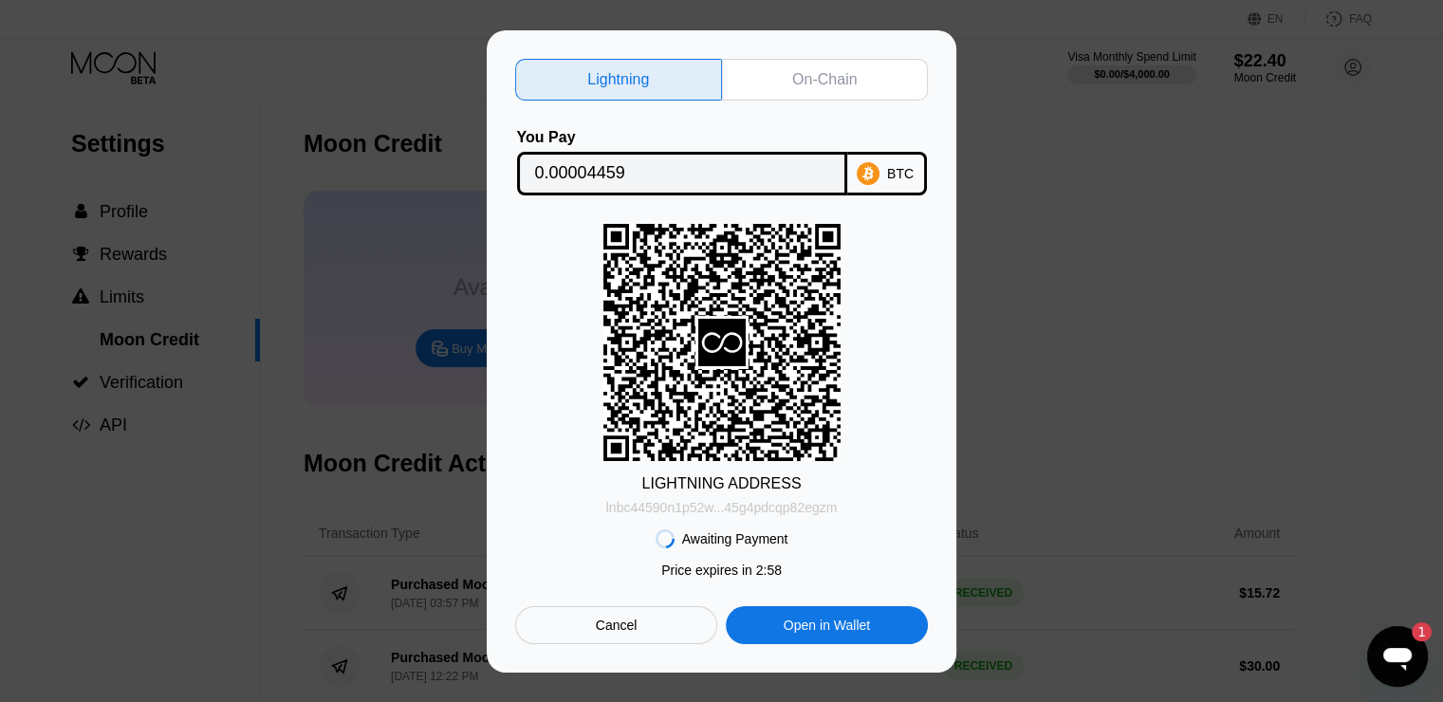
click at [768, 503] on div "lnbc44590n1p52w...45g4pdcqp82egzm" at bounding box center [722, 507] width 232 height 15
click at [874, 79] on div "On-Chain" at bounding box center [825, 80] width 207 height 42
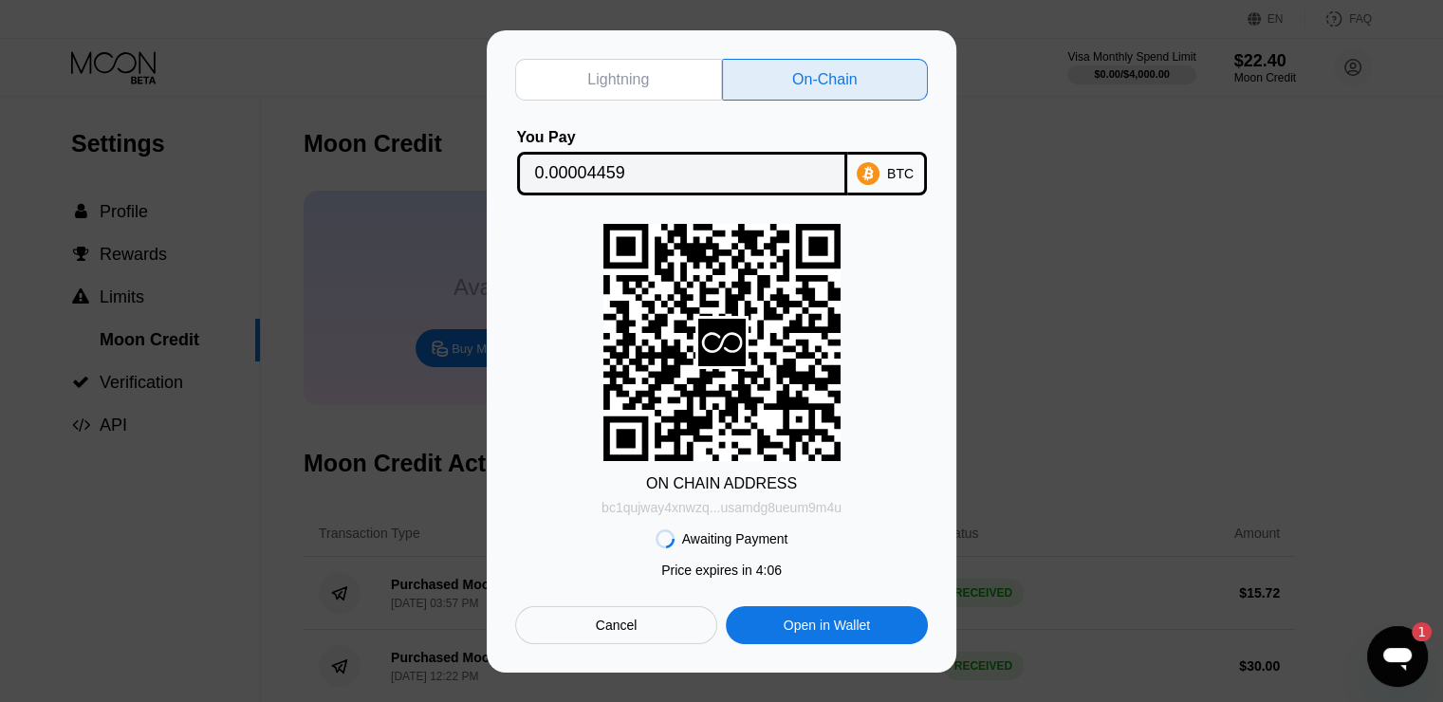
click at [745, 505] on div "bc1qujway4xnwzq...usamdg8ueum9m4u" at bounding box center [722, 507] width 240 height 15
click at [625, 624] on div "Cancel" at bounding box center [617, 625] width 42 height 17
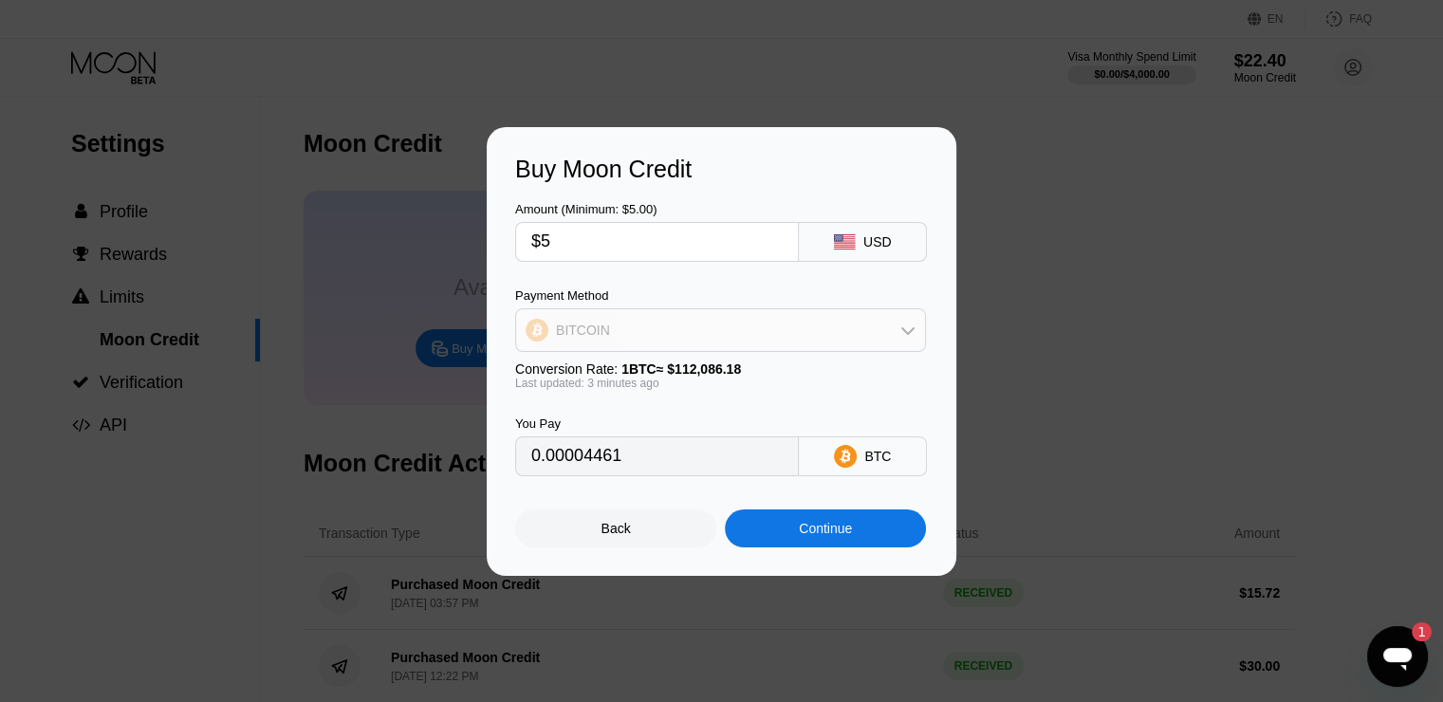
click at [845, 321] on div "BITCOIN" at bounding box center [720, 330] width 409 height 38
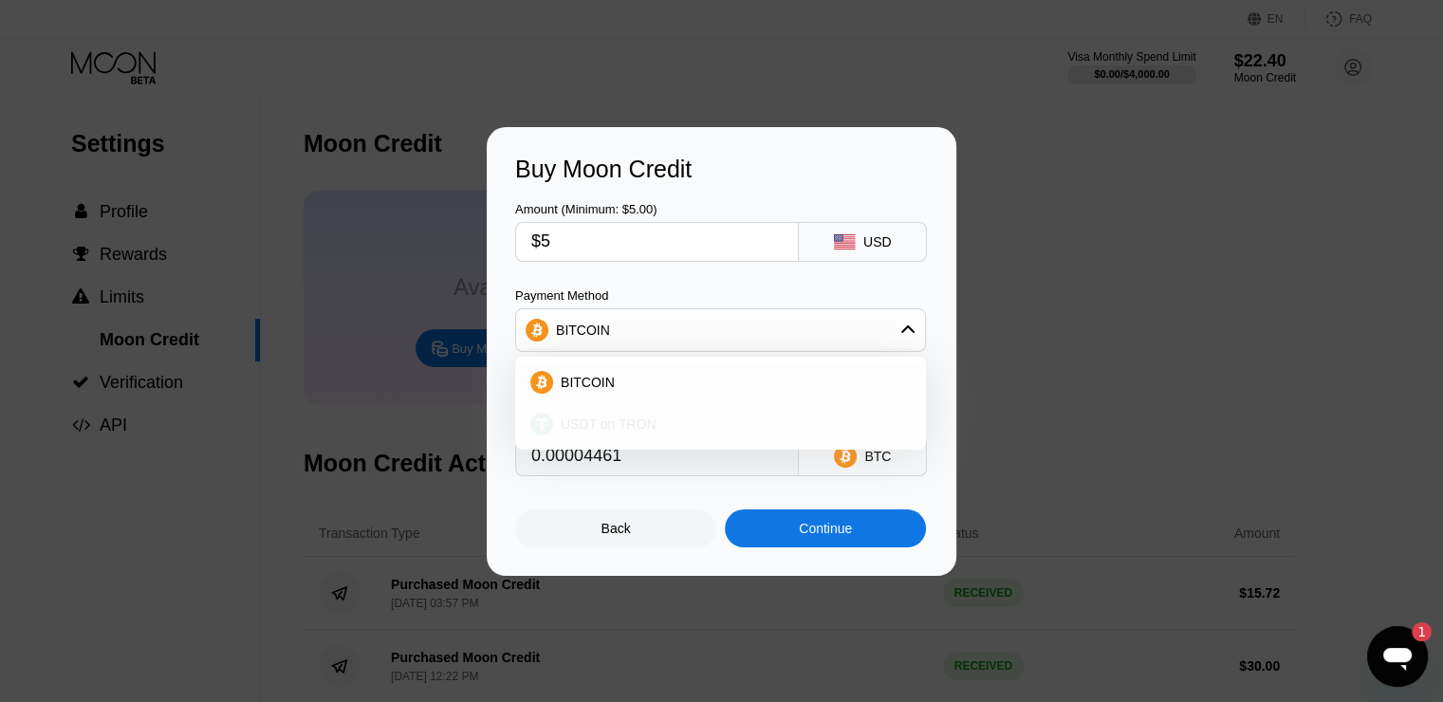
click at [778, 419] on div "USDT on TRON" at bounding box center [732, 424] width 358 height 15
type input "5.05"
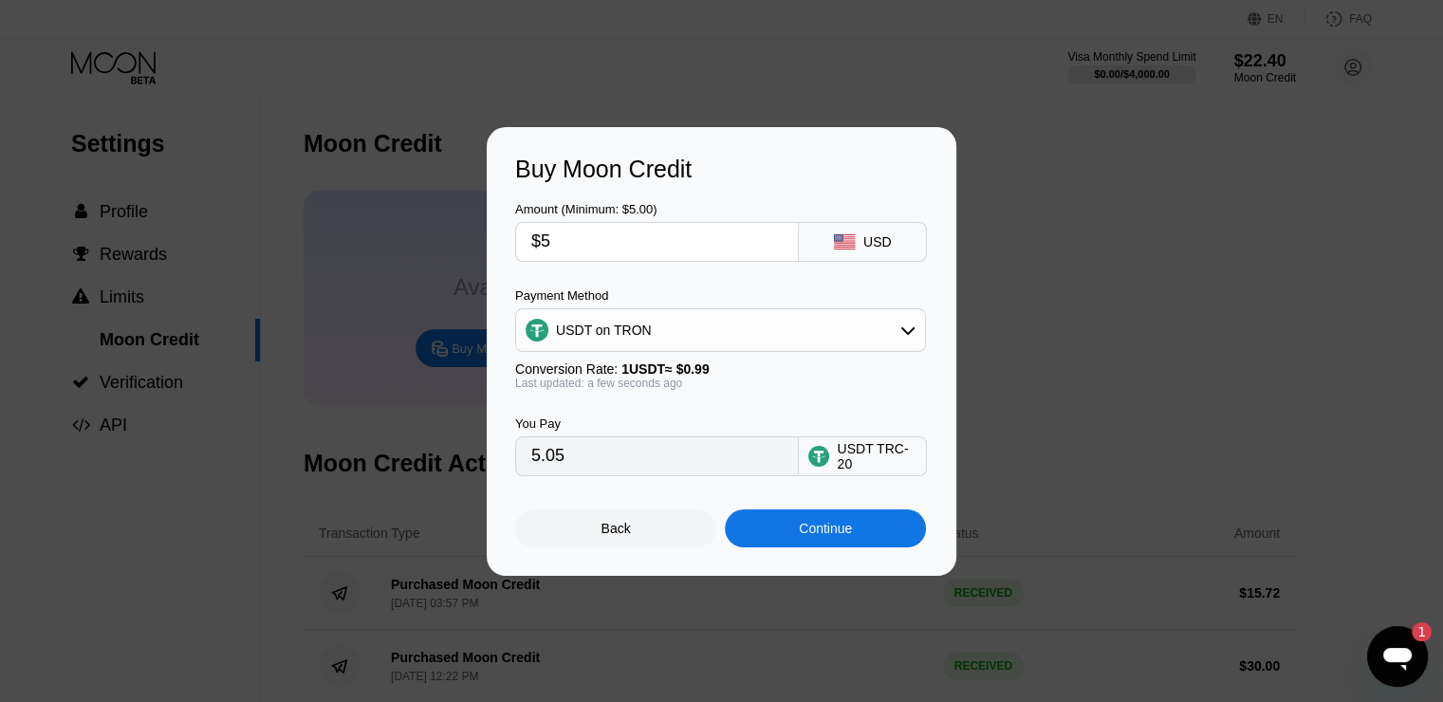
click at [687, 232] on input "$5" at bounding box center [656, 242] width 251 height 38
click at [758, 543] on div "Continue" at bounding box center [825, 529] width 201 height 38
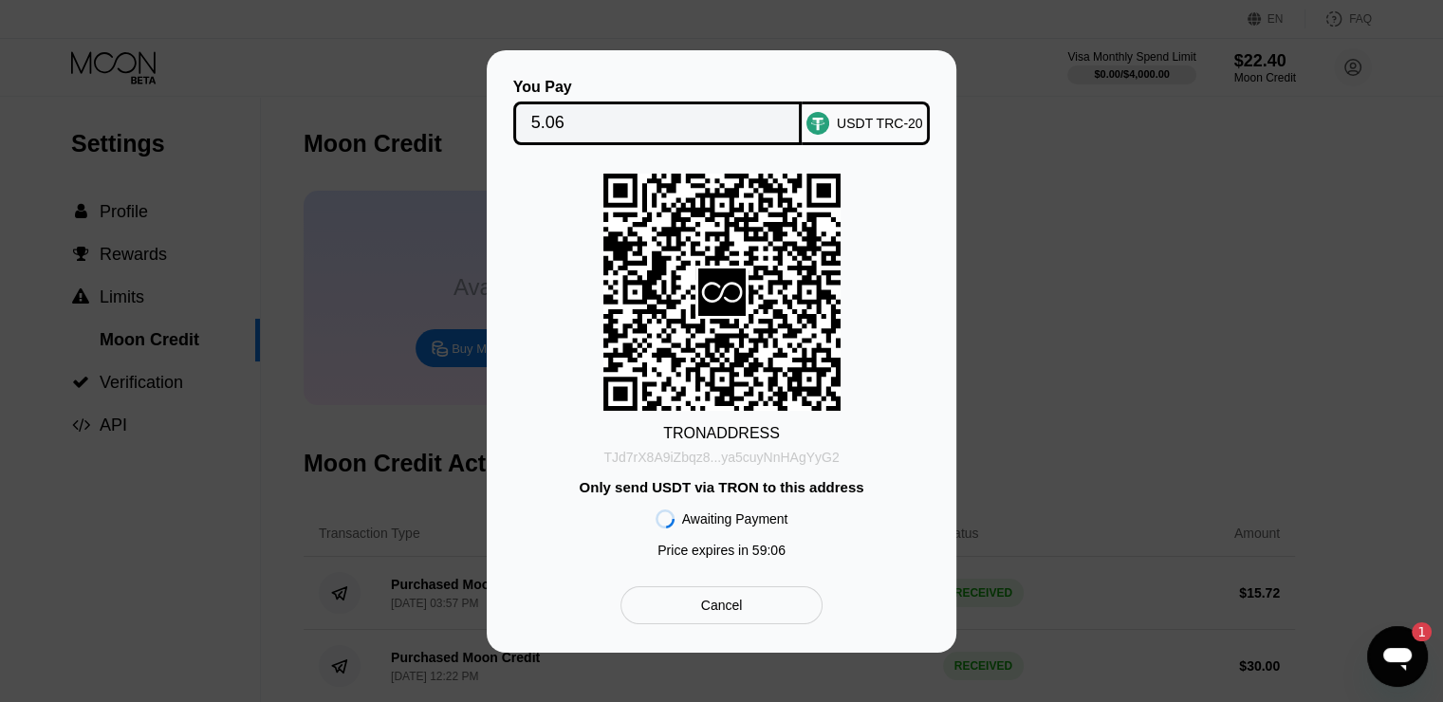
click at [736, 460] on div "TJd7rX8A9iZbqz8...ya5cuyNnHAgYyG2" at bounding box center [720, 457] width 235 height 15
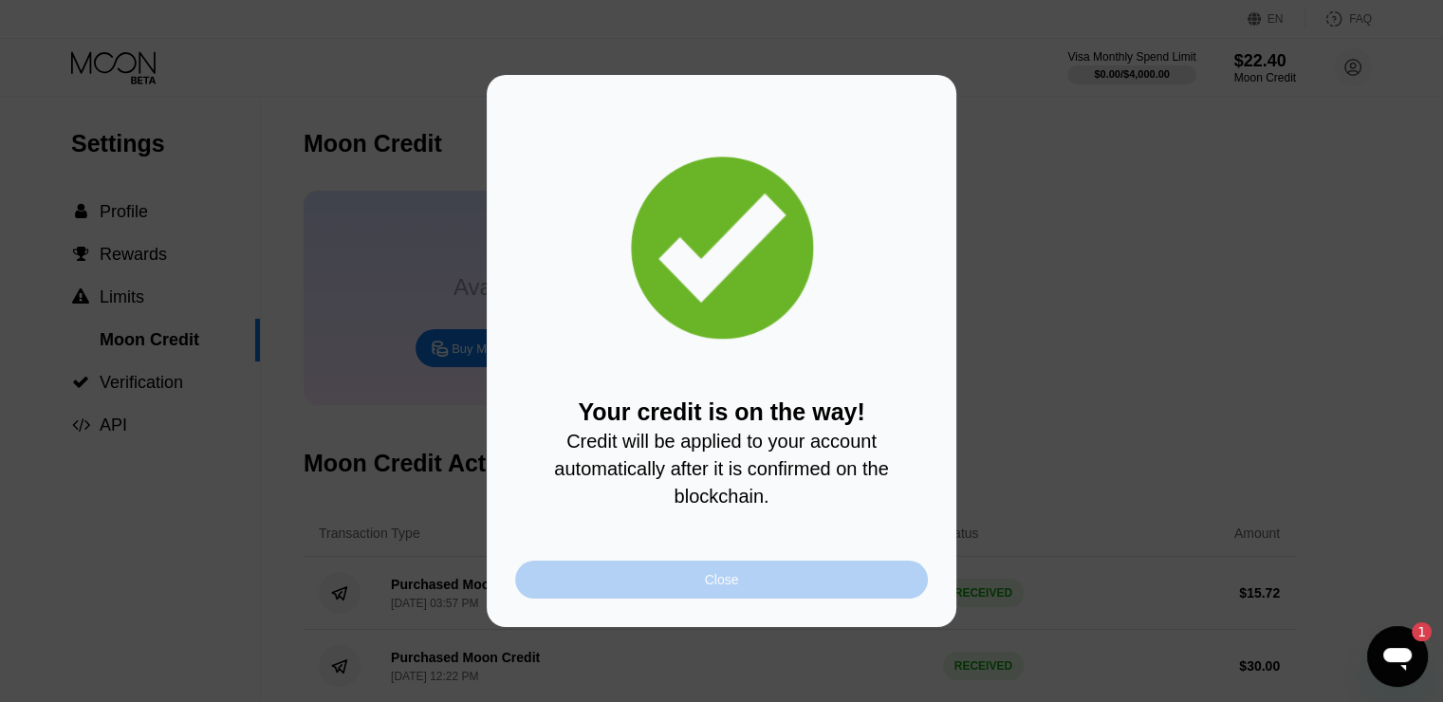
click at [835, 589] on div "Close" at bounding box center [721, 580] width 413 height 38
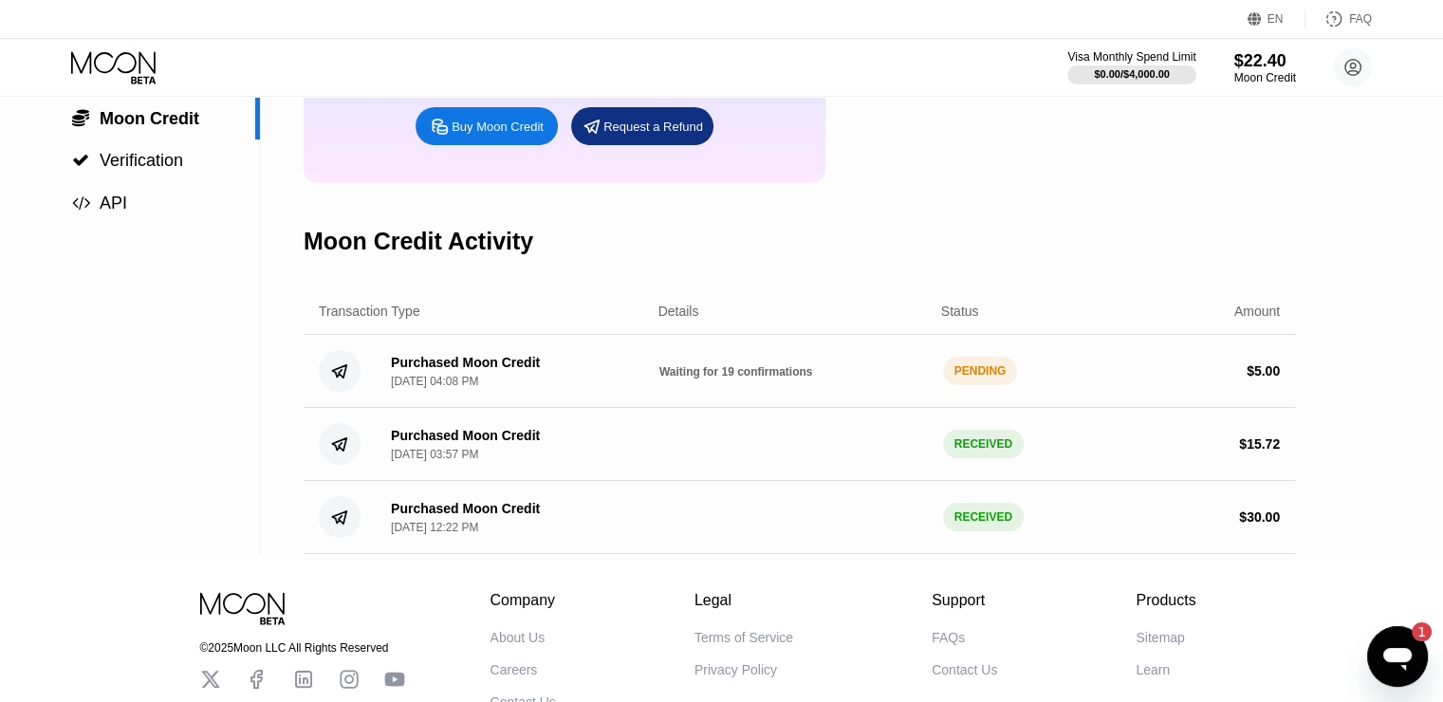
scroll to position [226, 0]
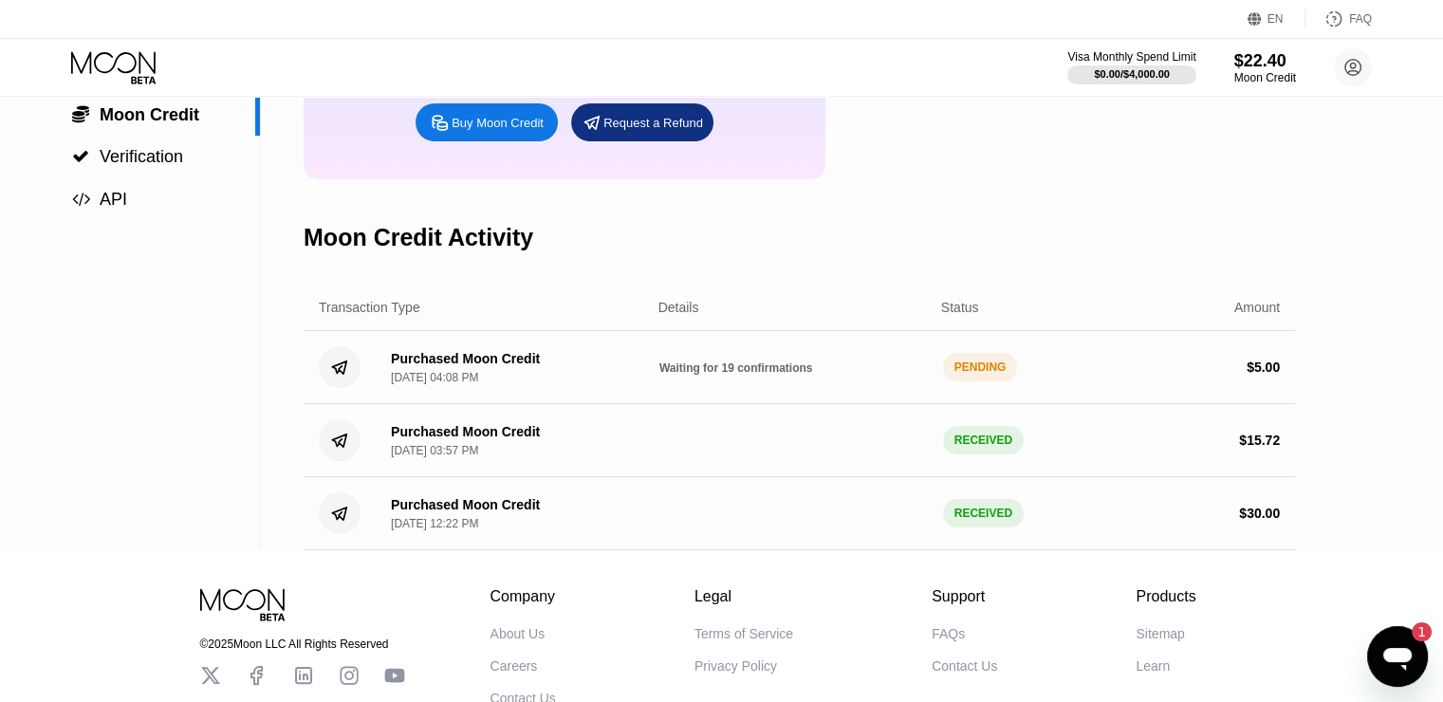
click at [717, 375] on span "Waiting for 19 confirmations" at bounding box center [736, 368] width 154 height 13
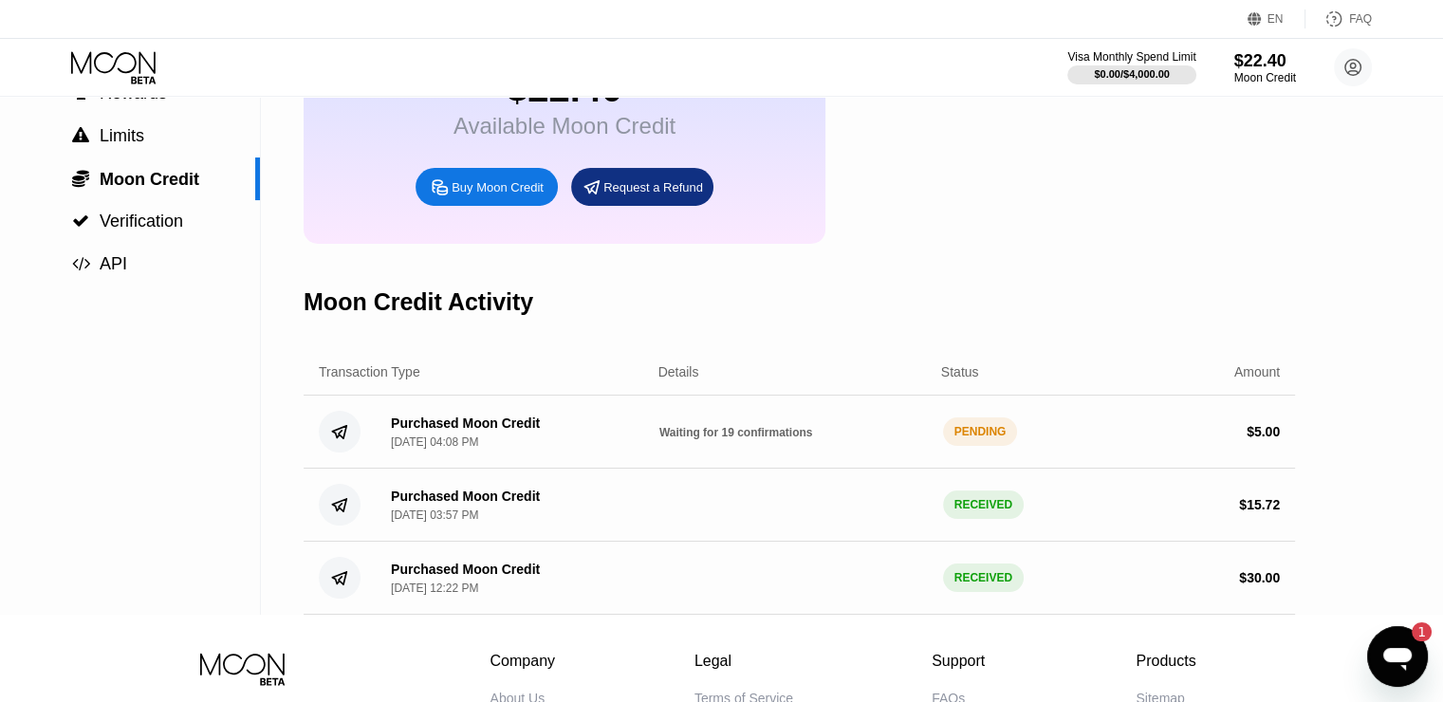
scroll to position [0, 0]
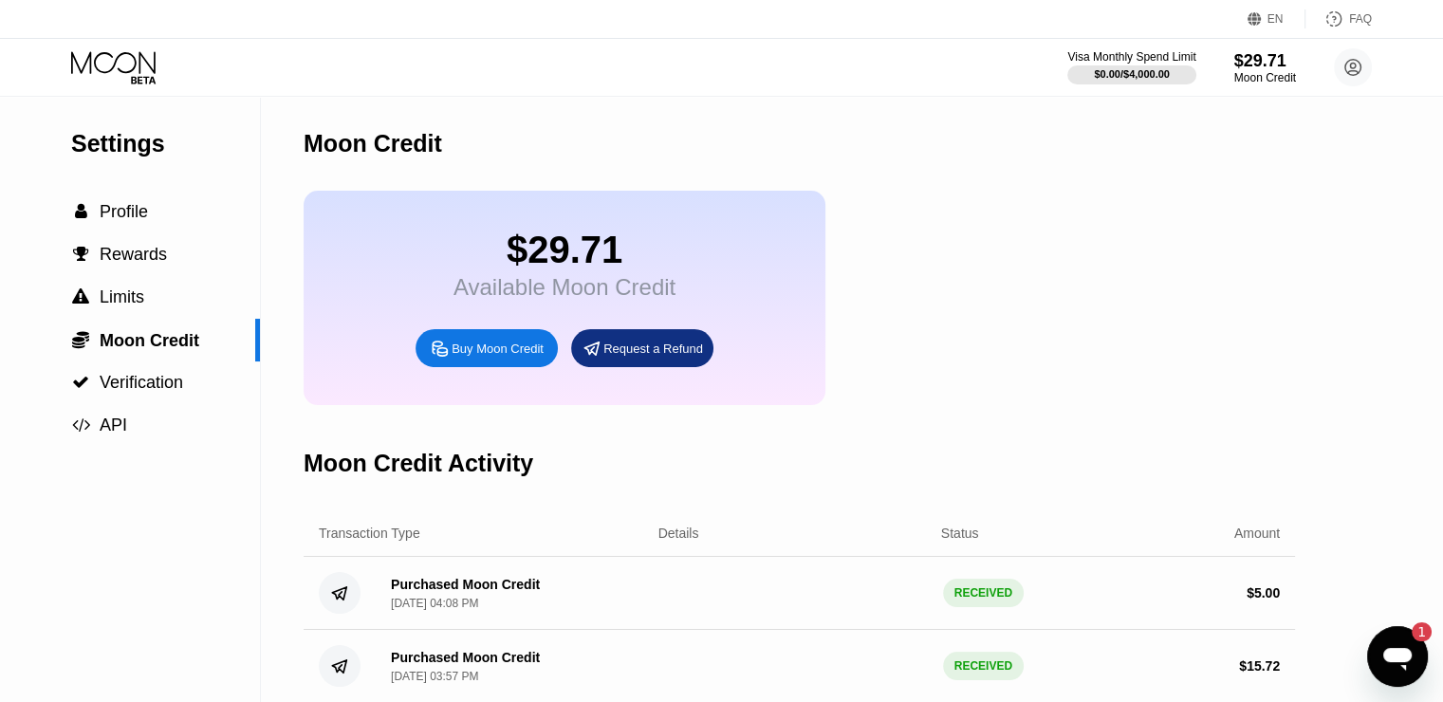
click at [1270, 601] on div "$ 5.00" at bounding box center [1263, 592] width 33 height 15
click at [1343, 68] on circle at bounding box center [1353, 67] width 38 height 38
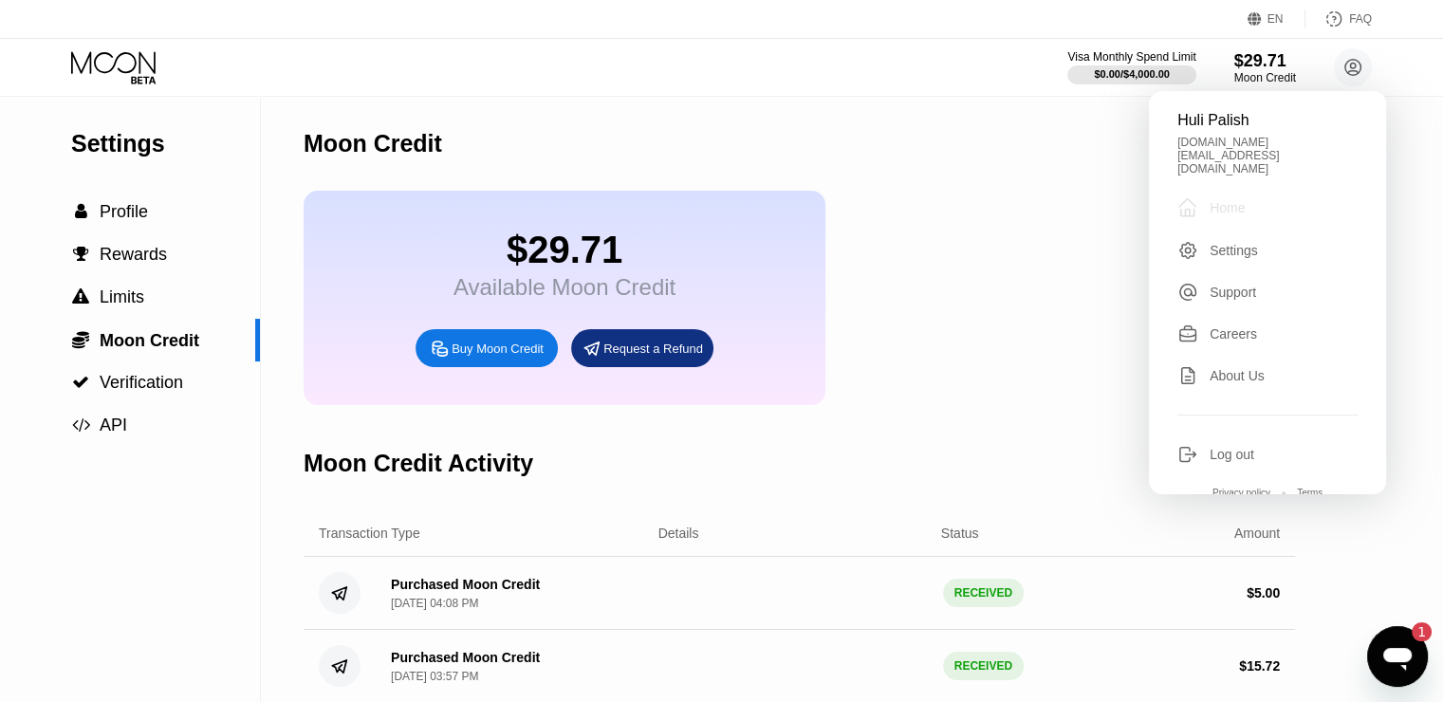
click at [1209, 196] on div "" at bounding box center [1194, 207] width 32 height 23
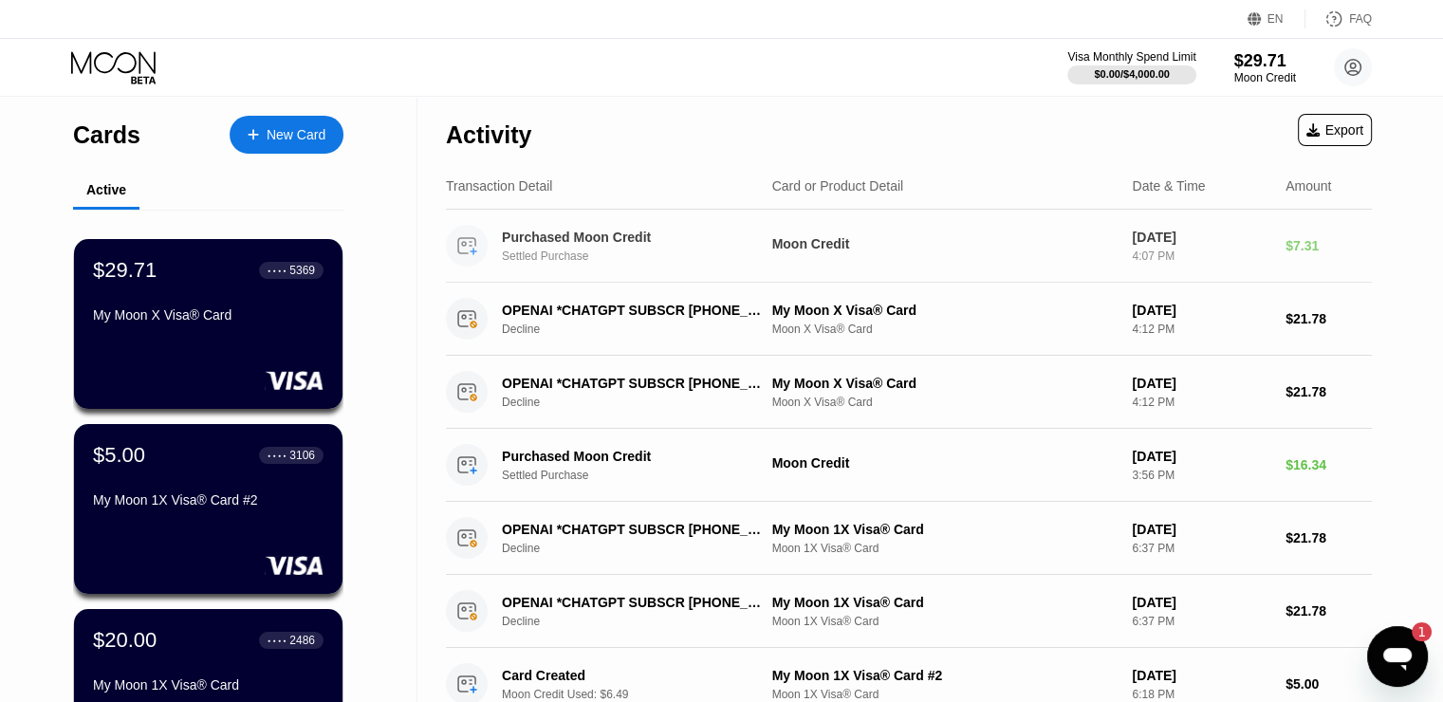
click at [1310, 245] on div "$7.31" at bounding box center [1329, 245] width 86 height 15
click at [611, 237] on div "Purchased Moon Credit" at bounding box center [632, 237] width 260 height 15
click at [110, 69] on icon at bounding box center [113, 62] width 84 height 22
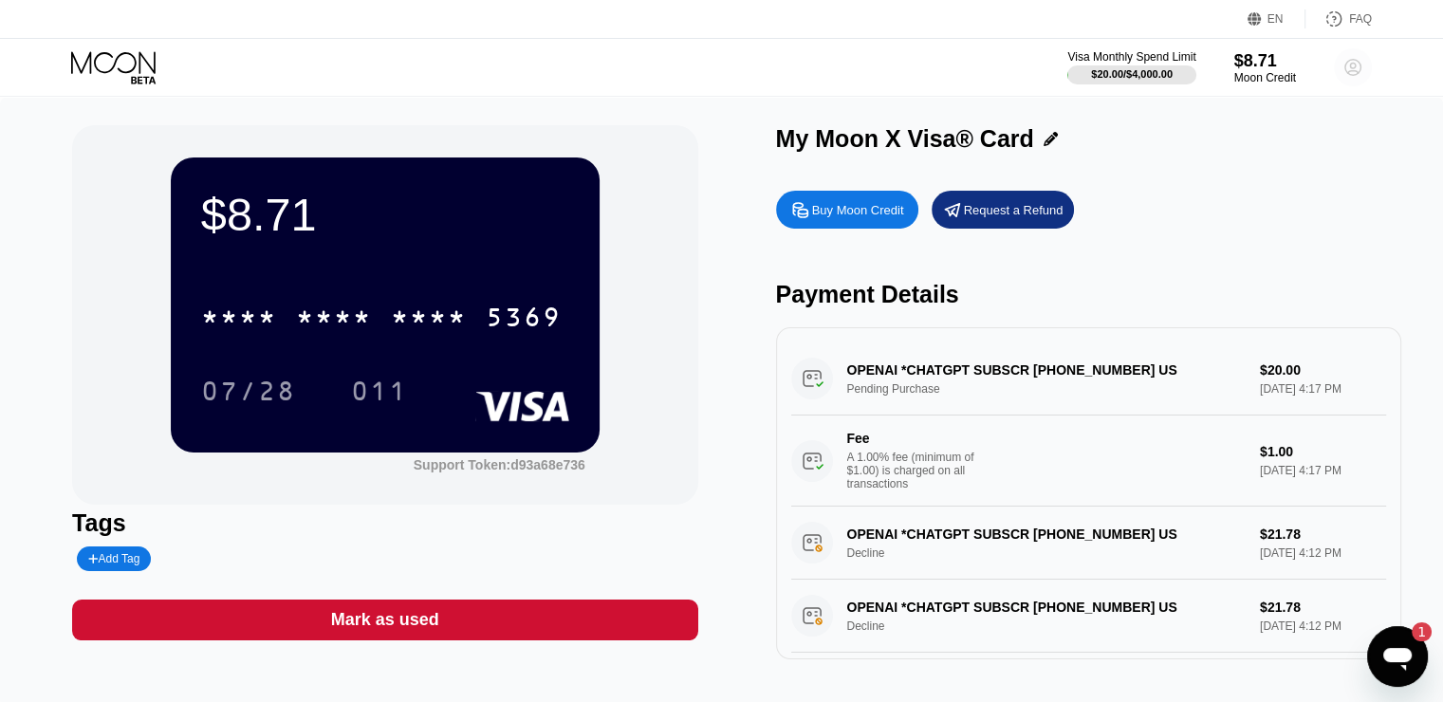
click at [1347, 78] on circle at bounding box center [1353, 67] width 38 height 38
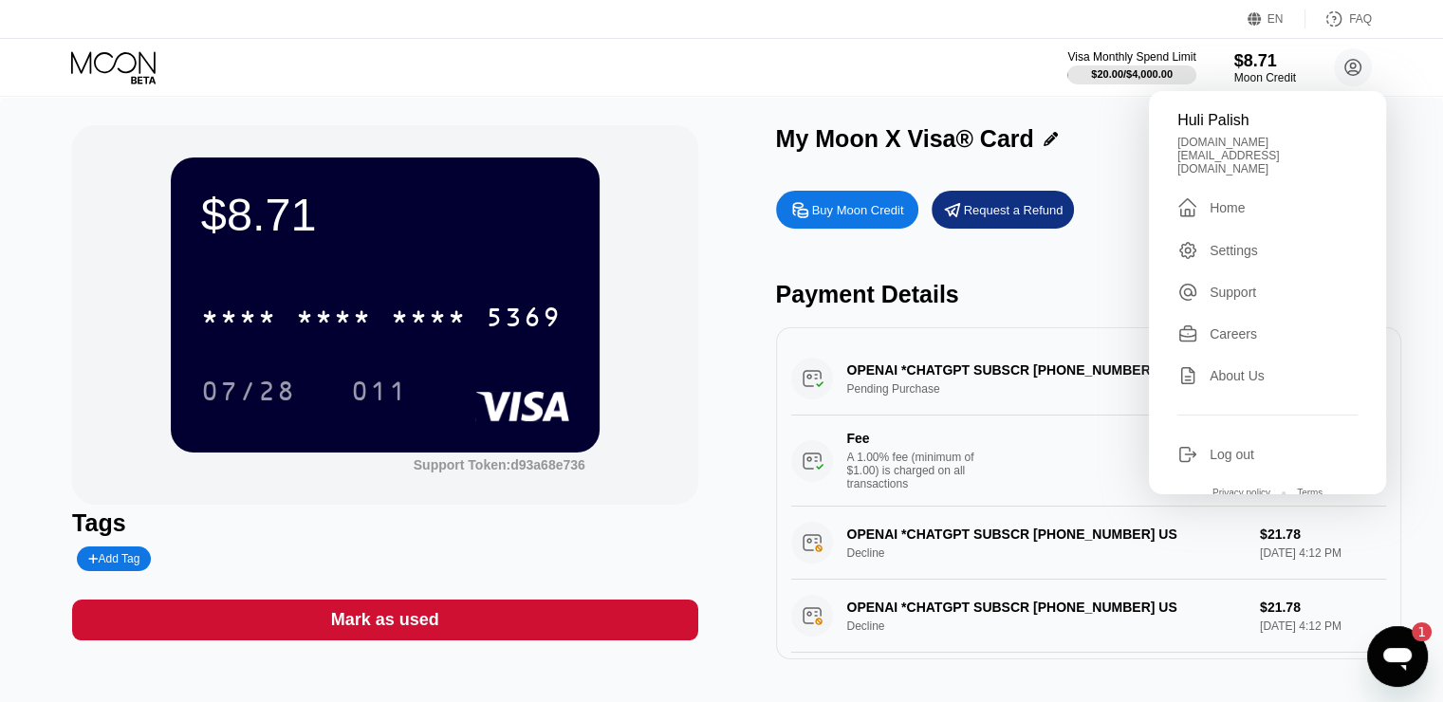
click at [1271, 173] on div "Huli Palish [DOMAIN_NAME][EMAIL_ADDRESS][DOMAIN_NAME]  Home Settings Support C…" at bounding box center [1267, 292] width 237 height 403
click at [1255, 196] on div " Home" at bounding box center [1268, 207] width 180 height 23
